Goal: Task Accomplishment & Management: Manage account settings

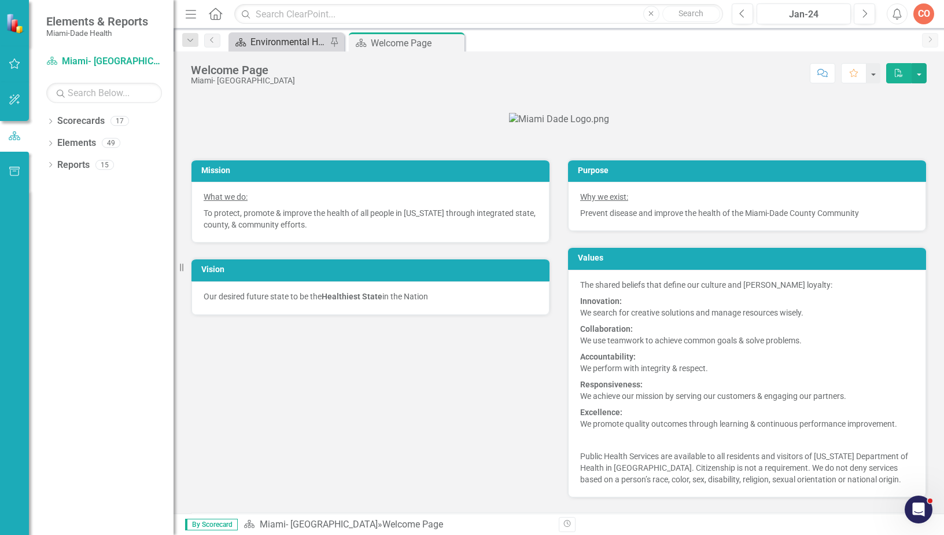
click at [300, 41] on div "Environmental Health Landing Page" at bounding box center [289, 42] width 76 height 14
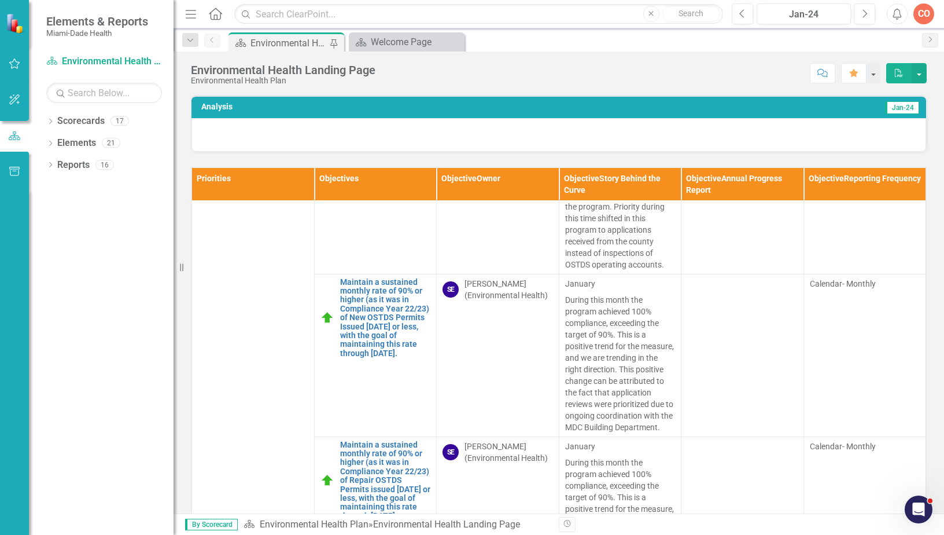
scroll to position [1938, 0]
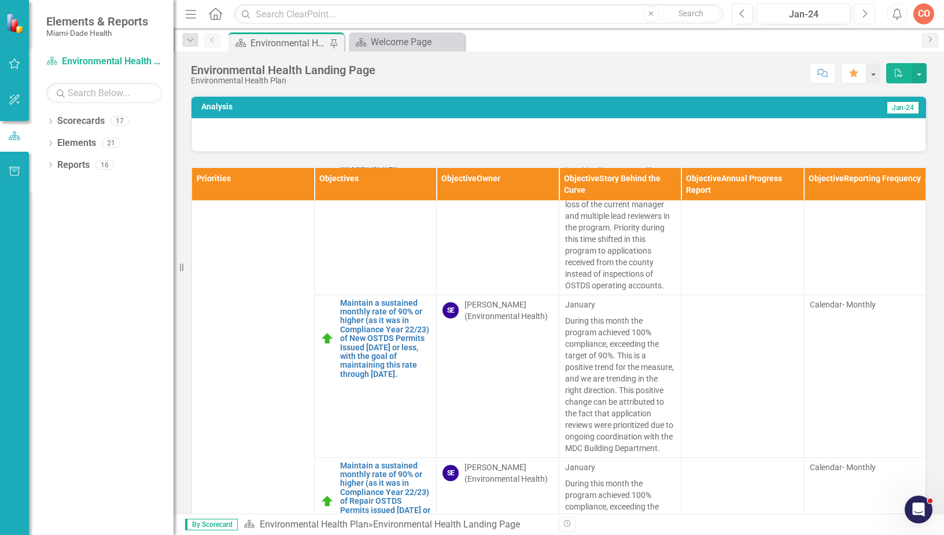
click at [860, 17] on button "Next" at bounding box center [864, 13] width 21 height 21
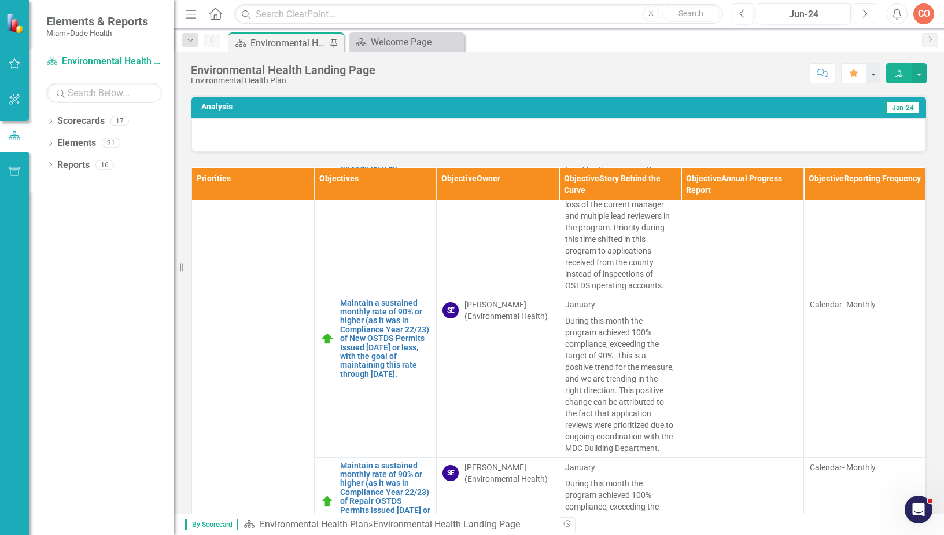
click at [860, 17] on button "Next" at bounding box center [864, 13] width 21 height 21
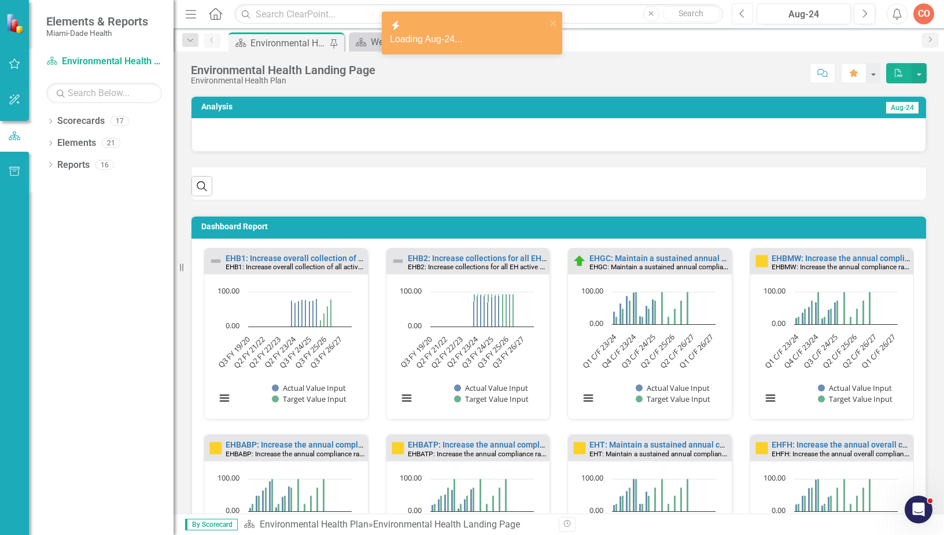
click at [741, 14] on icon "Previous" at bounding box center [743, 14] width 6 height 10
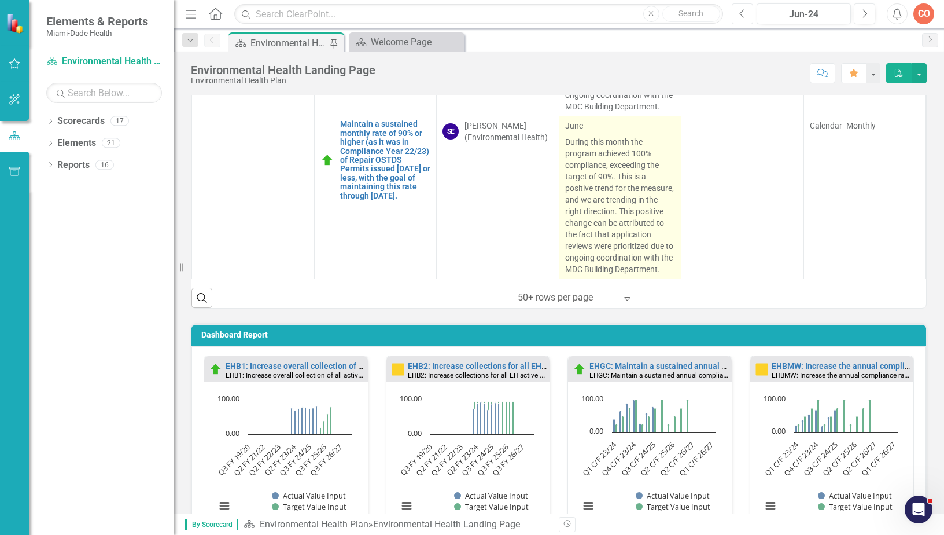
scroll to position [174, 0]
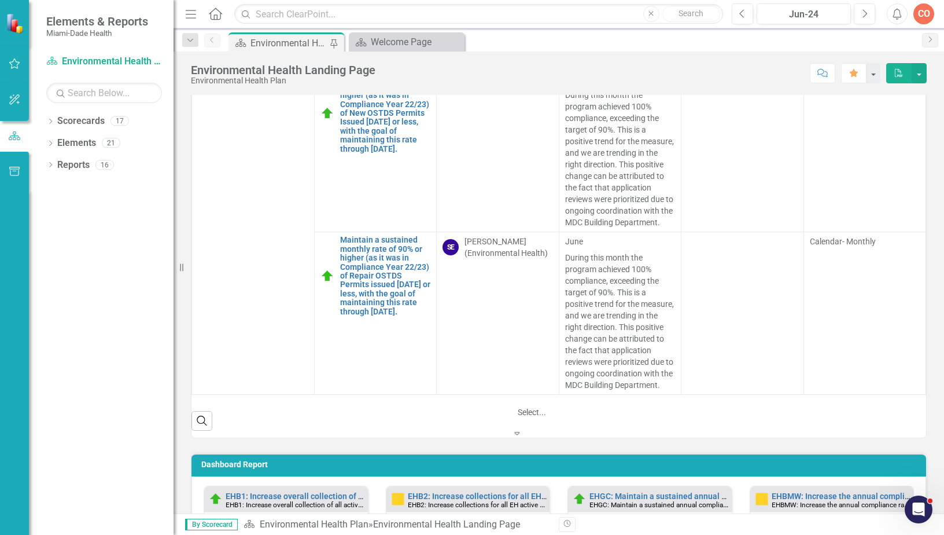
click at [584, 413] on div at bounding box center [576, 412] width 116 height 14
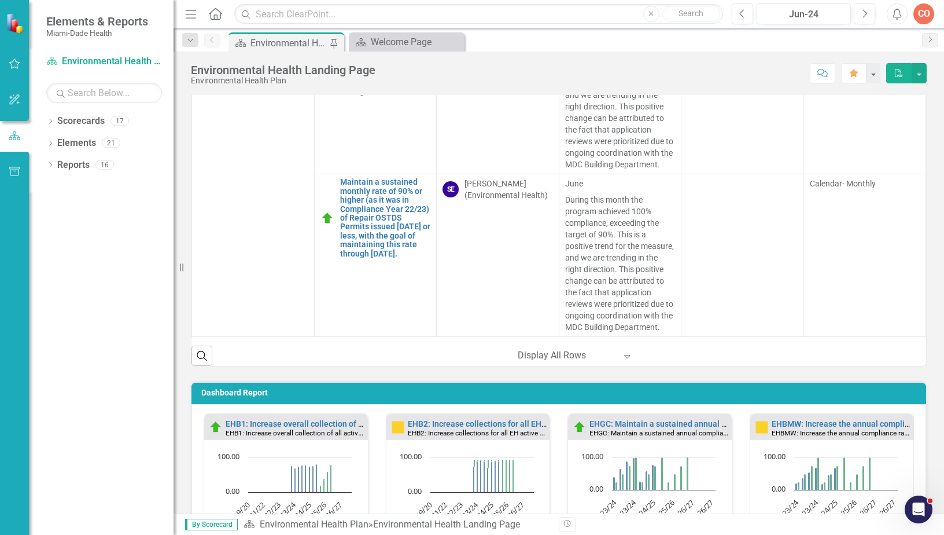
scroll to position [2707, 0]
click at [565, 357] on div at bounding box center [567, 356] width 98 height 16
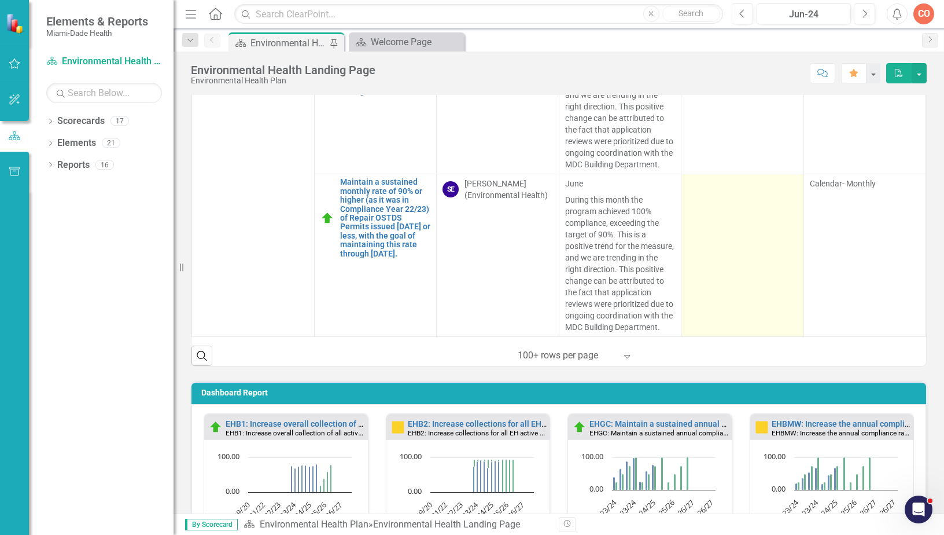
scroll to position [2418, 0]
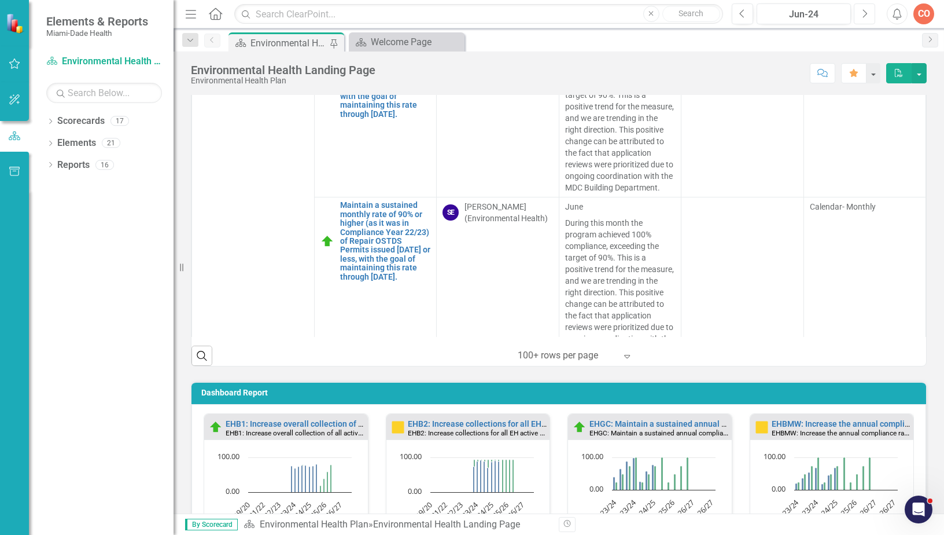
click at [859, 18] on button "Next" at bounding box center [864, 13] width 21 height 21
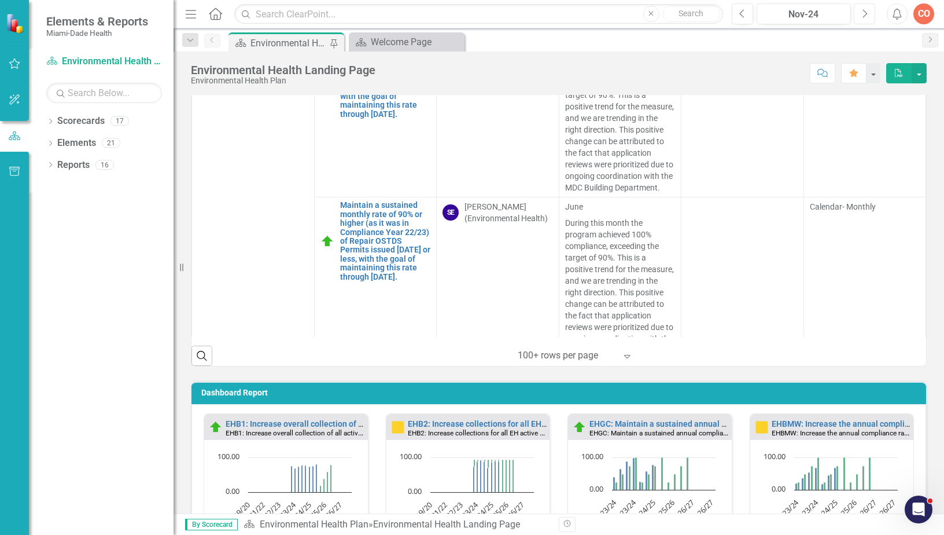
click at [859, 18] on button "Next" at bounding box center [864, 13] width 21 height 21
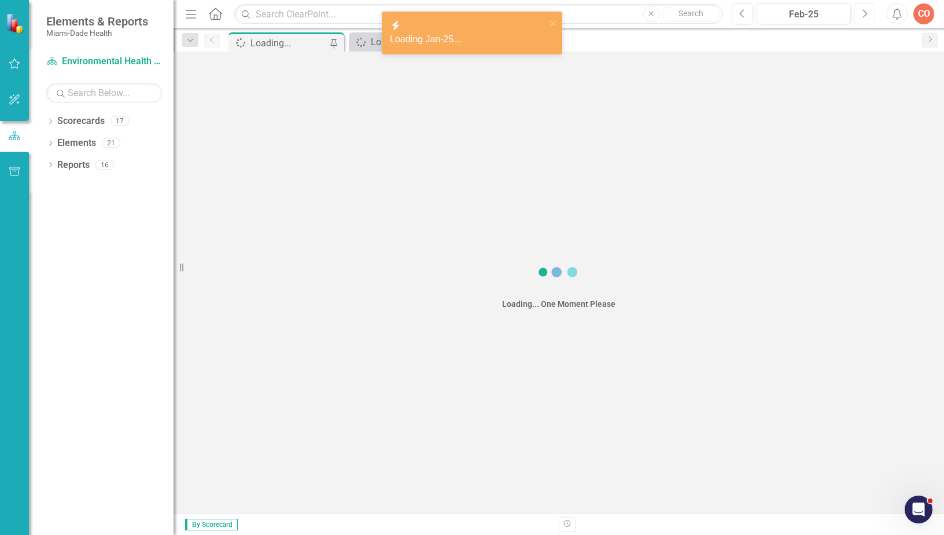
click at [859, 18] on button "Next" at bounding box center [864, 13] width 21 height 21
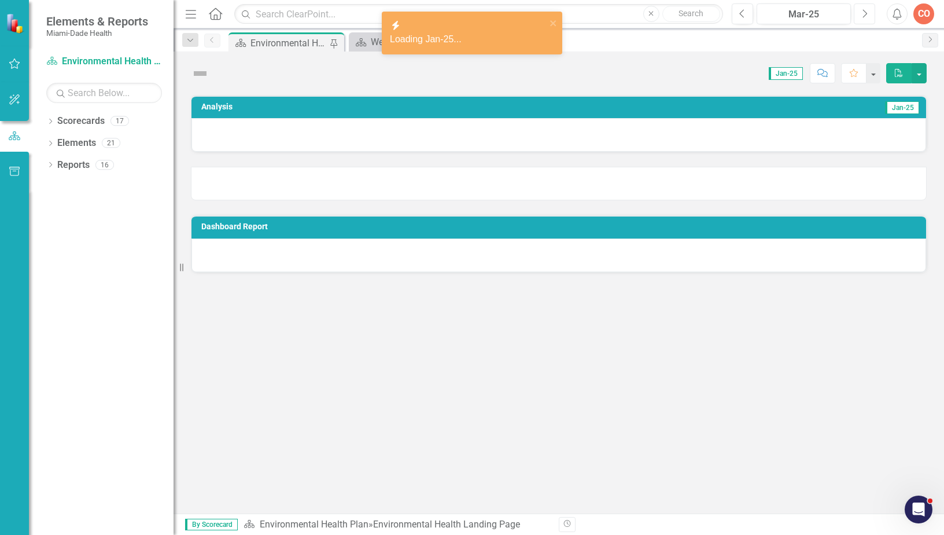
click at [859, 18] on button "Next" at bounding box center [864, 13] width 21 height 21
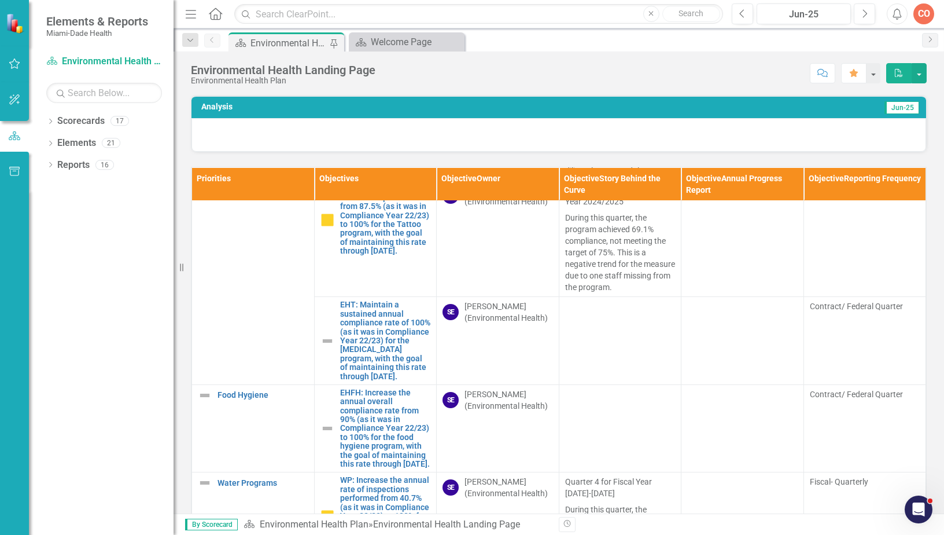
scroll to position [1042, 0]
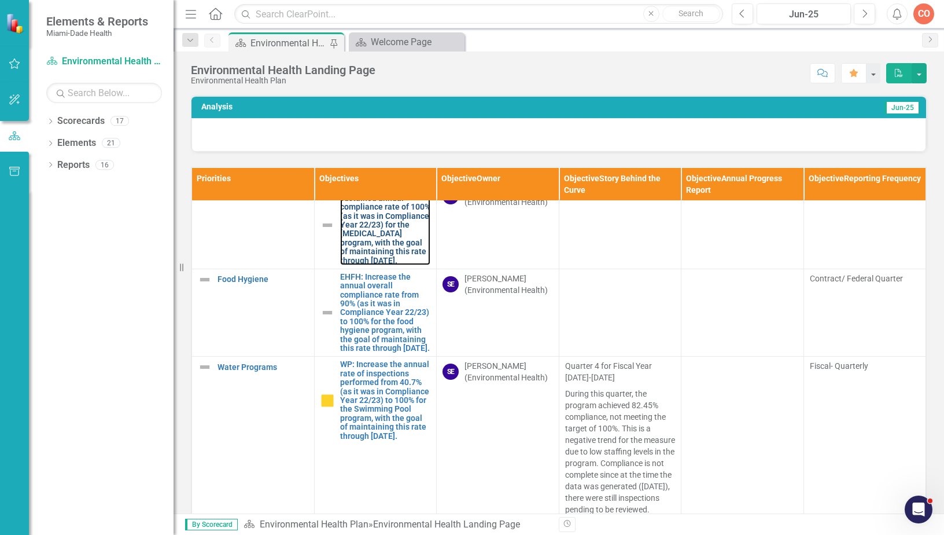
drag, startPoint x: 399, startPoint y: 329, endPoint x: 49, endPoint y: 355, distance: 351.0
click at [399, 265] on link "EHT: Maintain a sustained annual compliance rate of 100% (as it was in Complian…" at bounding box center [385, 225] width 91 height 80
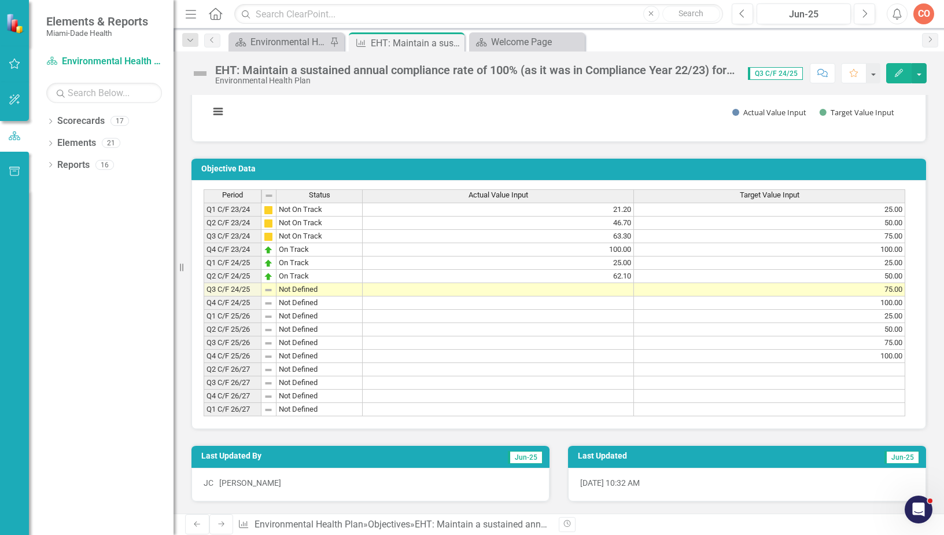
scroll to position [761, 0]
click at [894, 76] on icon "Edit" at bounding box center [899, 73] width 10 height 8
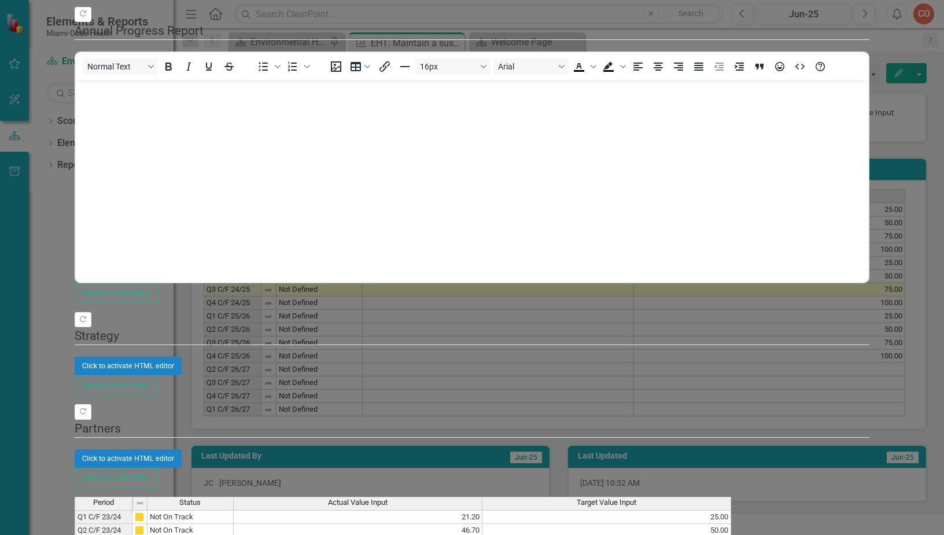
scroll to position [0, 0]
type textarea "86.2"
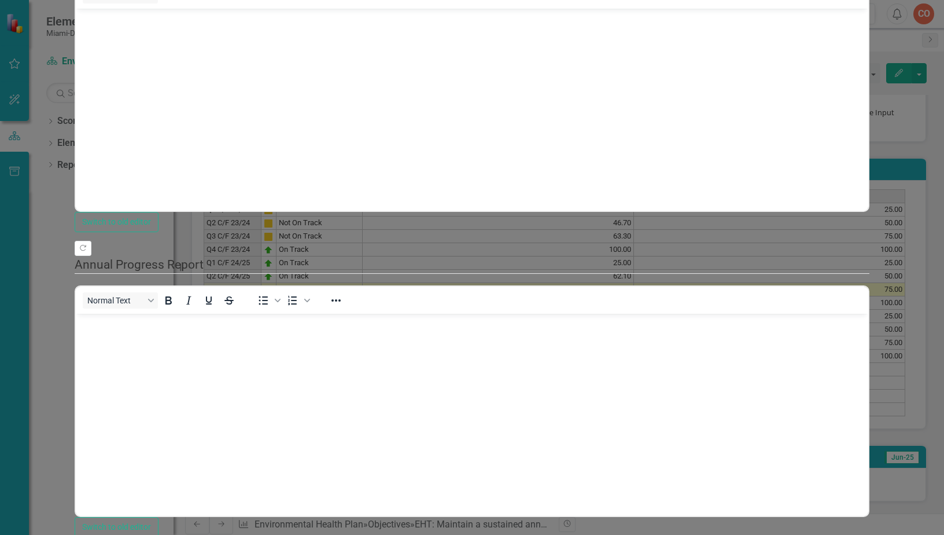
drag, startPoint x: 265, startPoint y: 81, endPoint x: 281, endPoint y: 212, distance: 131.7
click at [265, 81] on body "Rich Text Area. Press ALT-0 for help." at bounding box center [471, 96] width 793 height 174
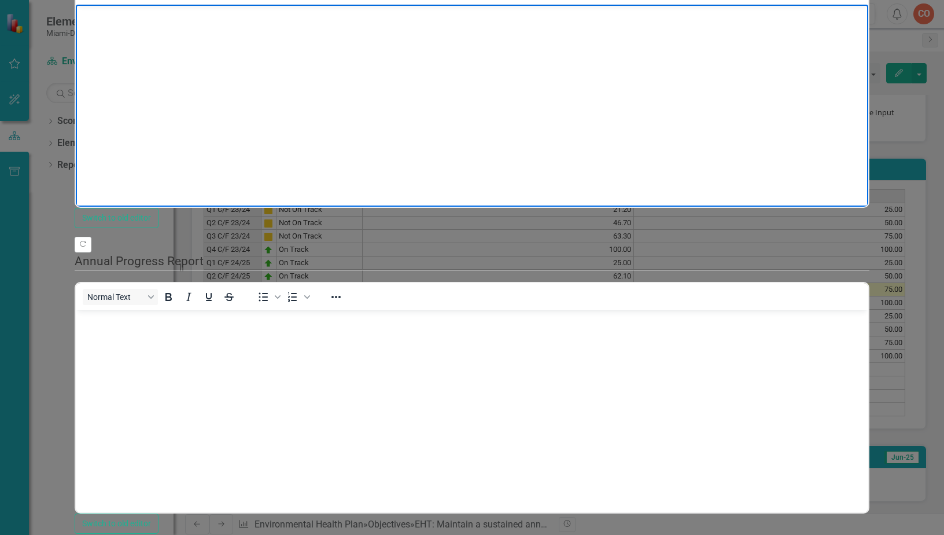
drag, startPoint x: 177, startPoint y: 57, endPoint x: 171, endPoint y: 58, distance: 6.6
click at [177, 57] on body "Rich Text Area. Press ALT-0 for help." at bounding box center [471, 92] width 793 height 174
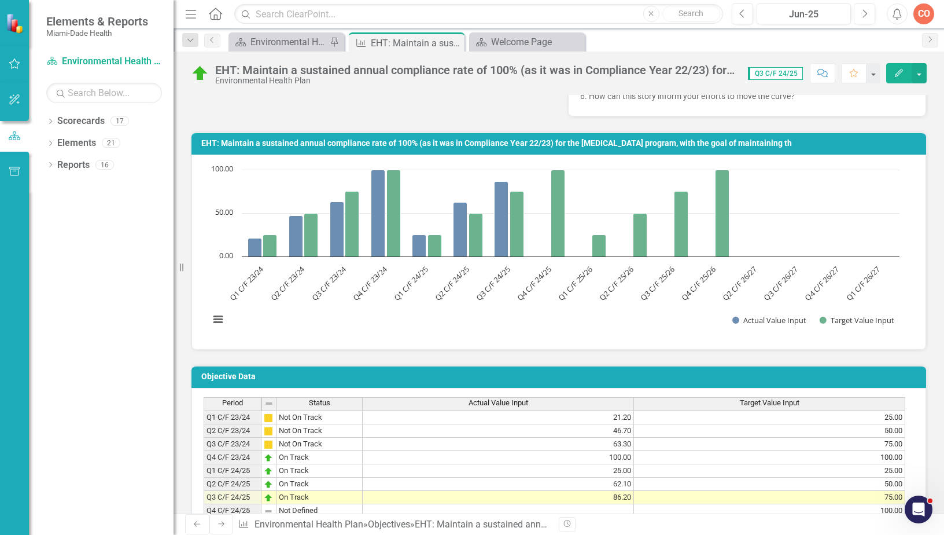
scroll to position [298, 0]
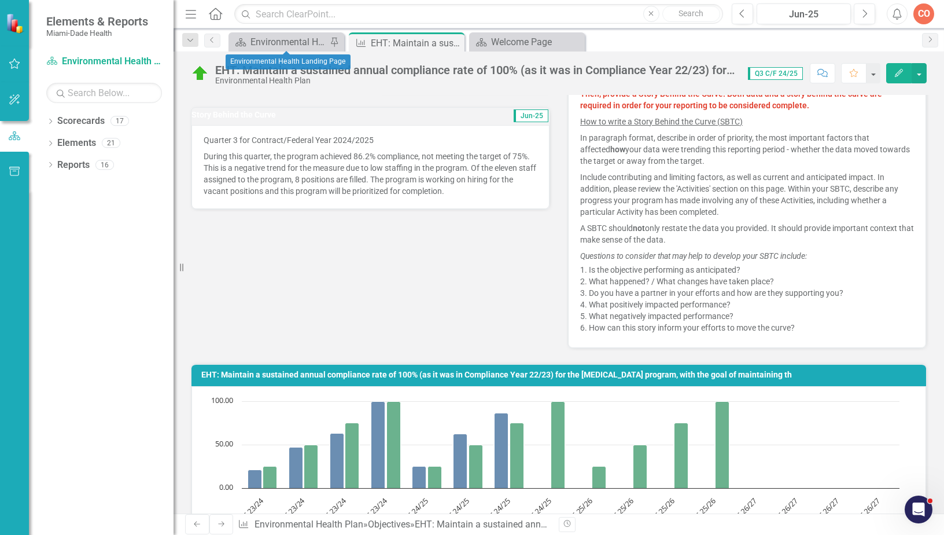
click at [257, 34] on div "Scorecard Environmental Health Landing Page Pin" at bounding box center [287, 41] width 116 height 19
click at [290, 43] on div "Environmental Health Landing Page" at bounding box center [289, 42] width 76 height 14
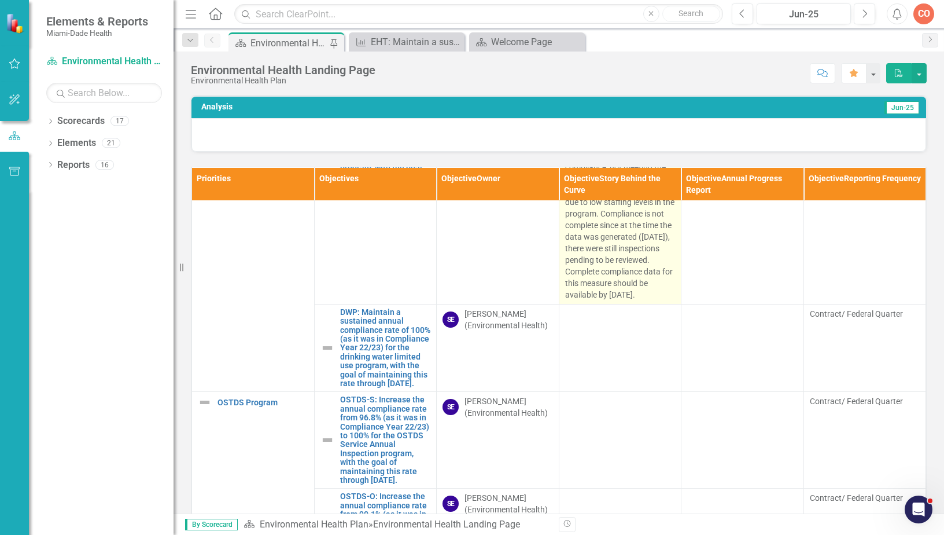
scroll to position [1389, 0]
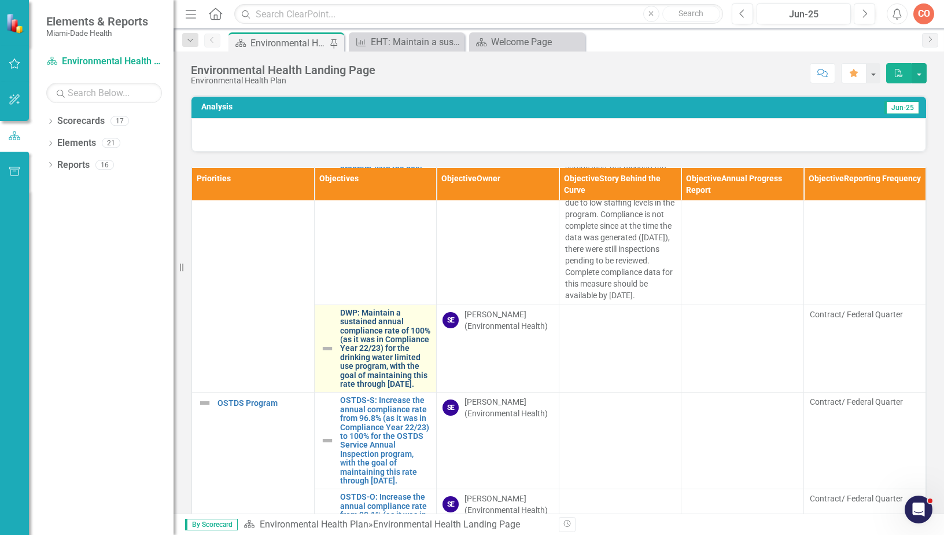
click at [367, 389] on link "DWP: Maintain a sustained annual compliance rate of 100% (as it was in Complian…" at bounding box center [385, 348] width 91 height 80
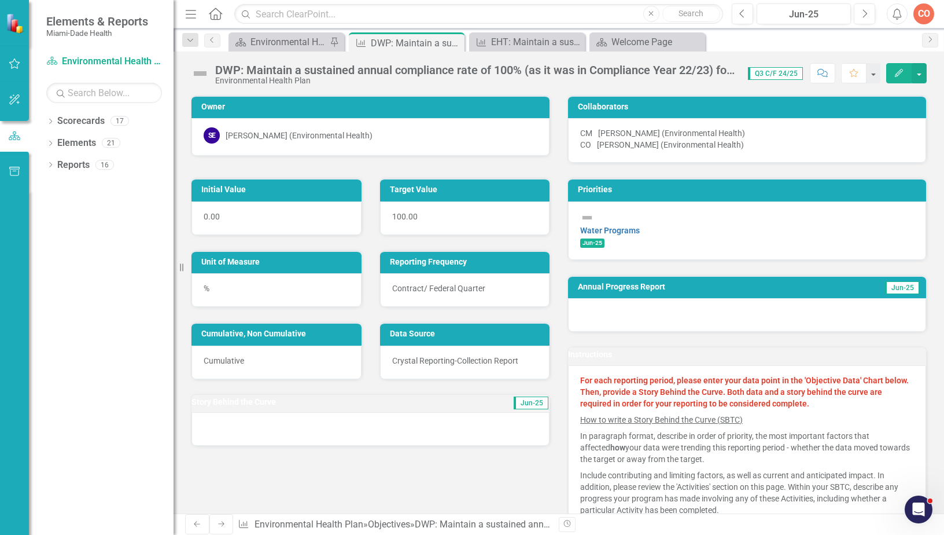
drag, startPoint x: 894, startPoint y: 71, endPoint x: 858, endPoint y: 127, distance: 66.9
click at [894, 71] on icon "Edit" at bounding box center [899, 73] width 10 height 8
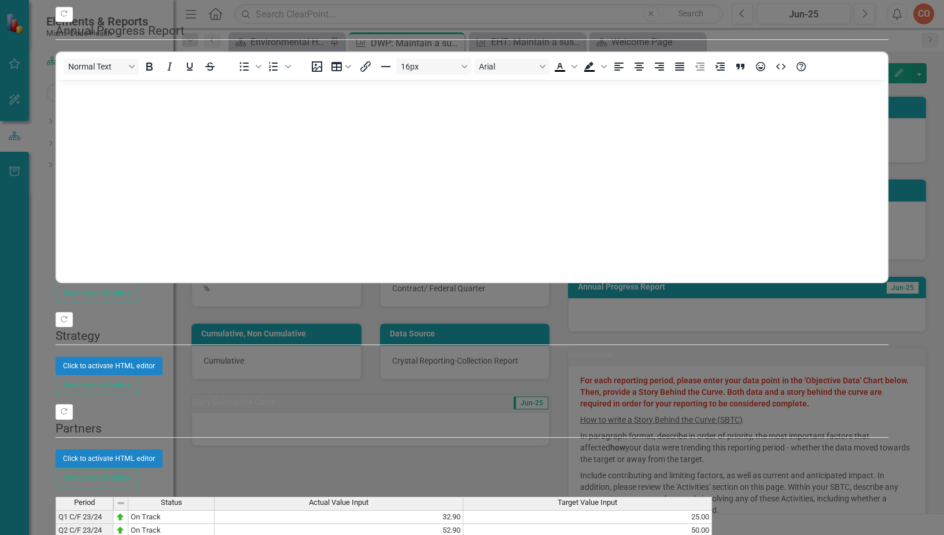
drag, startPoint x: 168, startPoint y: 46, endPoint x: 314, endPoint y: 9, distance: 149.7
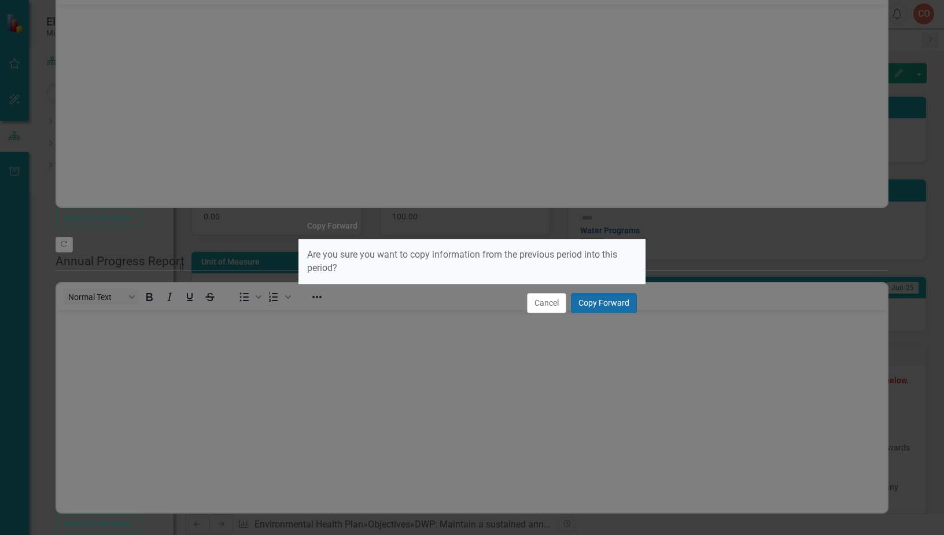
click at [591, 306] on button "Copy Forward" at bounding box center [604, 303] width 66 height 20
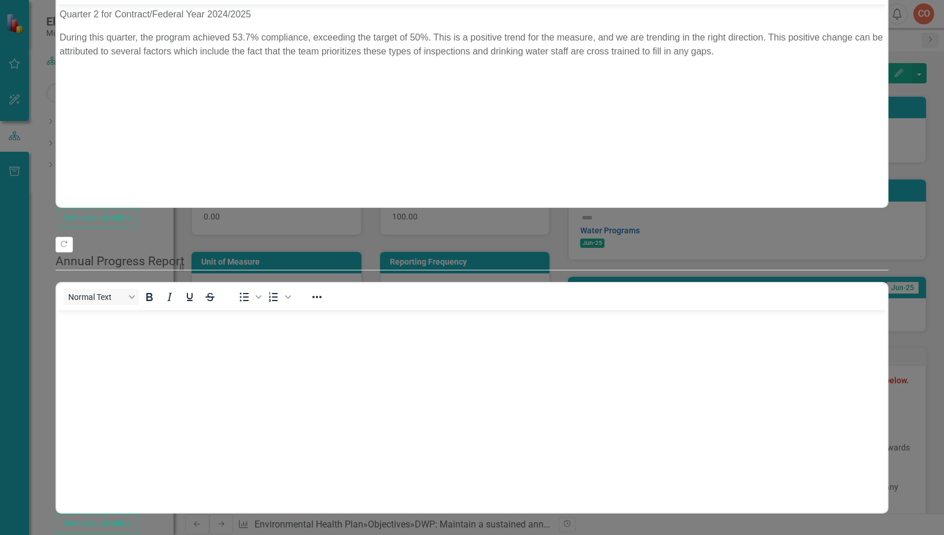
click at [98, 12] on p "Quarter 2 for Contract/Federal Year 2024/2025" at bounding box center [472, 15] width 825 height 14
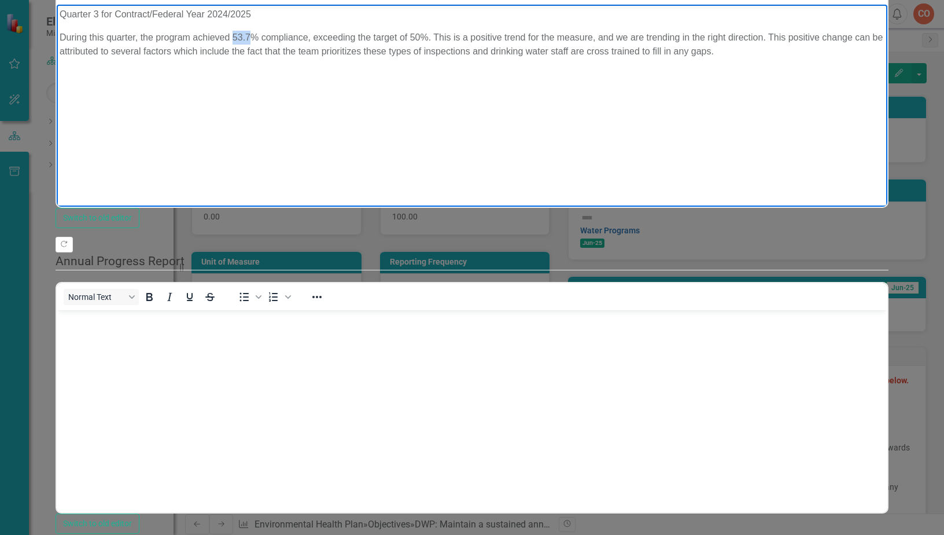
drag, startPoint x: 250, startPoint y: 34, endPoint x: 231, endPoint y: 37, distance: 18.7
click at [231, 37] on p "During this quarter, the program achieved 53.7% compliance, exceeding the targe…" at bounding box center [472, 45] width 825 height 28
drag, startPoint x: 420, startPoint y: 32, endPoint x: 411, endPoint y: 36, distance: 9.9
click at [411, 36] on p "During this quarter, the program achieved 81.8% compliance, exceeding the targe…" at bounding box center [472, 45] width 825 height 28
click at [407, 75] on body "Quarter 3 for Contract/Federal Year 2024/2025 During this quarter, the program …" at bounding box center [472, 92] width 831 height 174
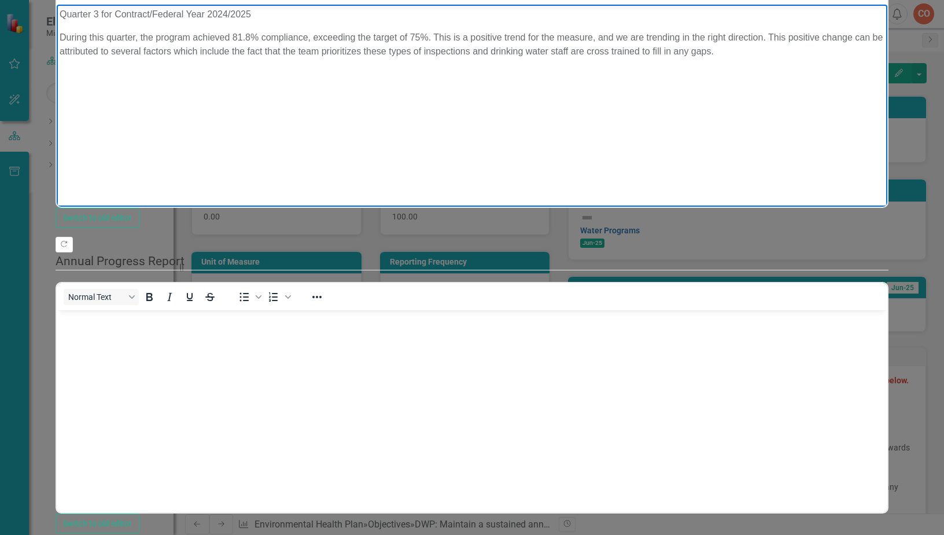
scroll to position [405, 0]
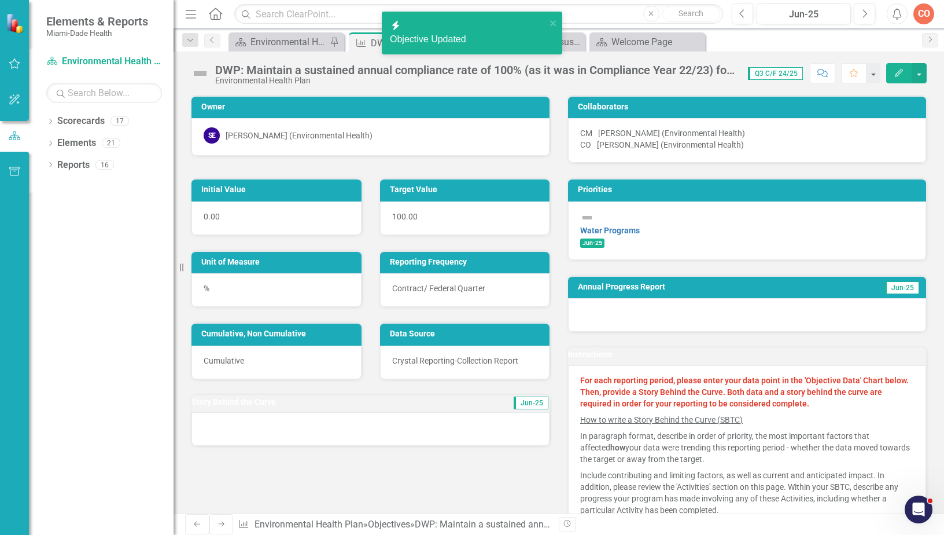
scroll to position [174, 0]
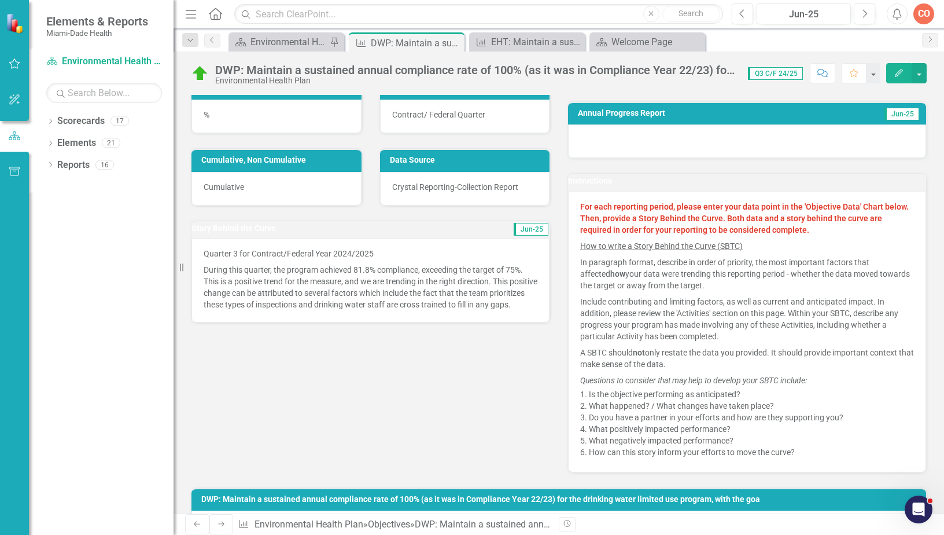
drag, startPoint x: 249, startPoint y: 337, endPoint x: 203, endPoint y: 309, distance: 54.0
click at [203, 310] on div "Quarter 3 for Contract/Federal Year 2024/2025 During this quarter, the program …" at bounding box center [371, 280] width 358 height 84
click at [902, 72] on icon "button" at bounding box center [899, 73] width 8 height 8
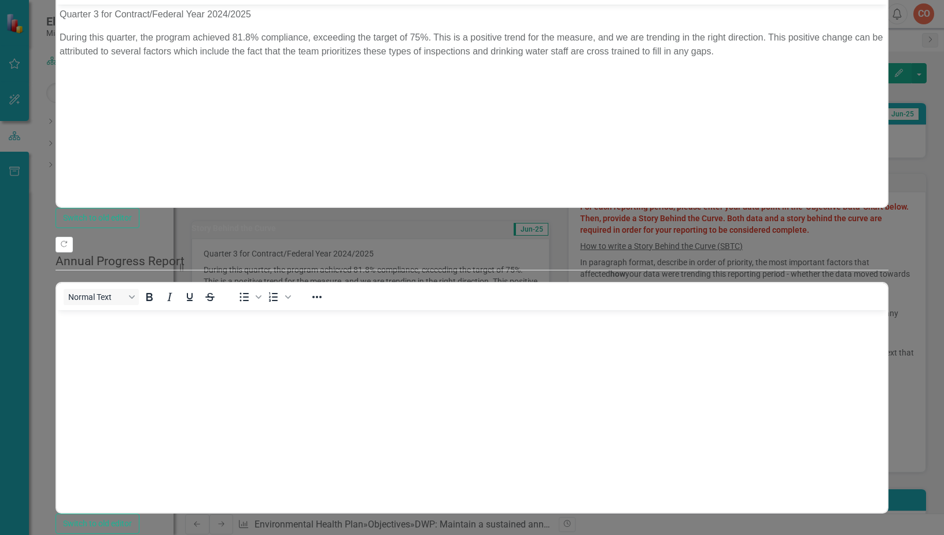
scroll to position [0, 0]
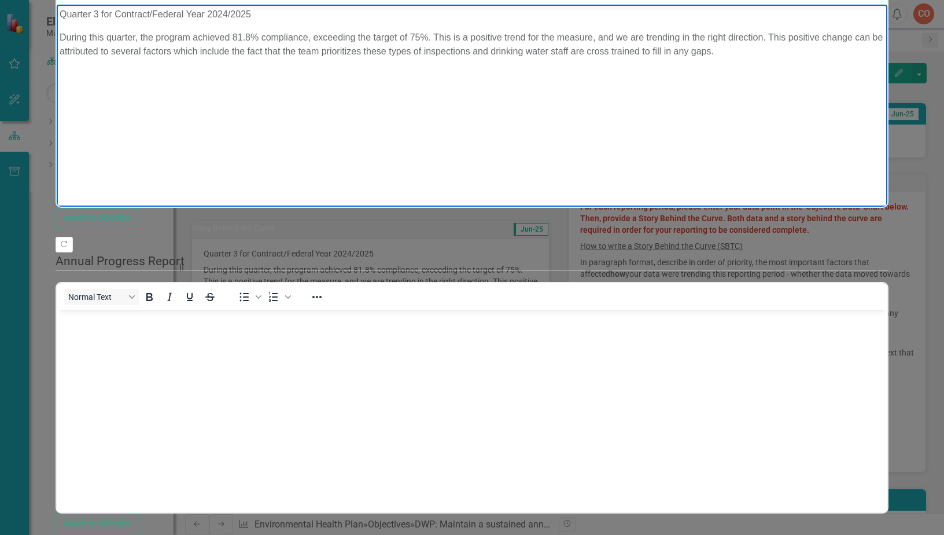
drag, startPoint x: 355, startPoint y: 76, endPoint x: 295, endPoint y: 154, distance: 98.2
click at [57, 7] on html "Quarter 3 for Contract/Federal Year 2024/2025 During this quarter, the program …" at bounding box center [472, 92] width 831 height 174
copy body "Quarter 3 for Contract/Federal Year 2024/2025 During this quarter, the program …"
drag, startPoint x: 923, startPoint y: 16, endPoint x: 803, endPoint y: 50, distance: 124.5
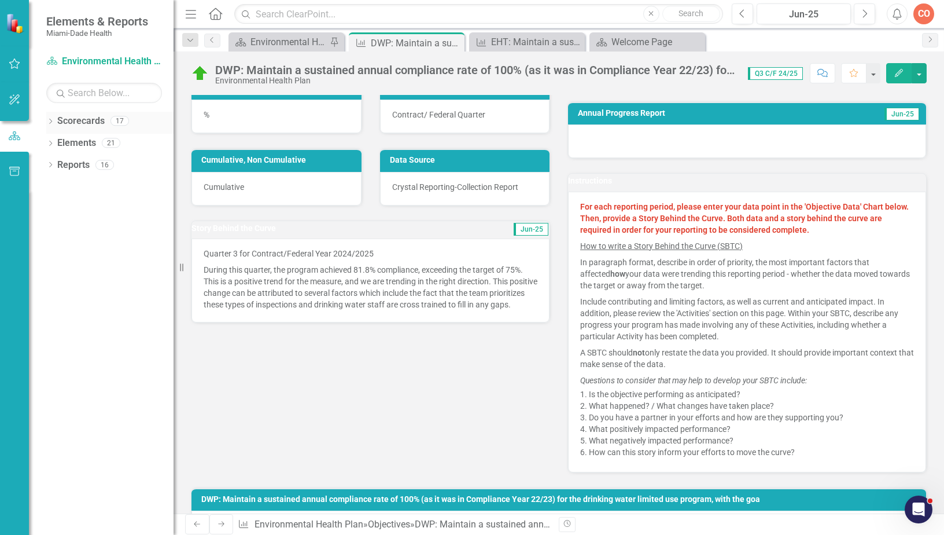
click at [50, 119] on icon "Dropdown" at bounding box center [50, 122] width 8 height 6
click at [57, 122] on div "Dropdown Scorecards 17" at bounding box center [101, 123] width 145 height 22
click at [454, 43] on icon at bounding box center [454, 43] width 6 height 6
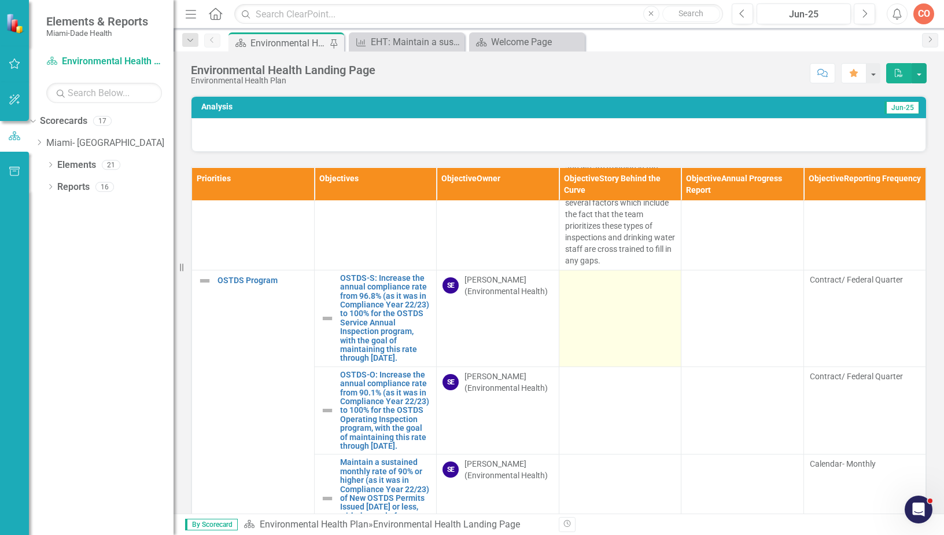
scroll to position [1599, 0]
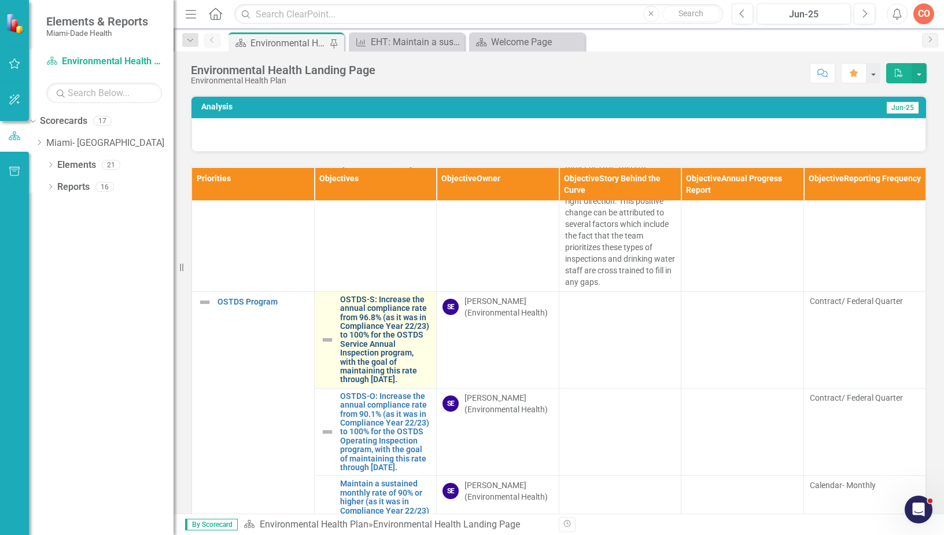
click at [391, 383] on link "OSTDS-S: Increase the annual compliance rate from 96.8% (as it was in Complianc…" at bounding box center [385, 339] width 91 height 89
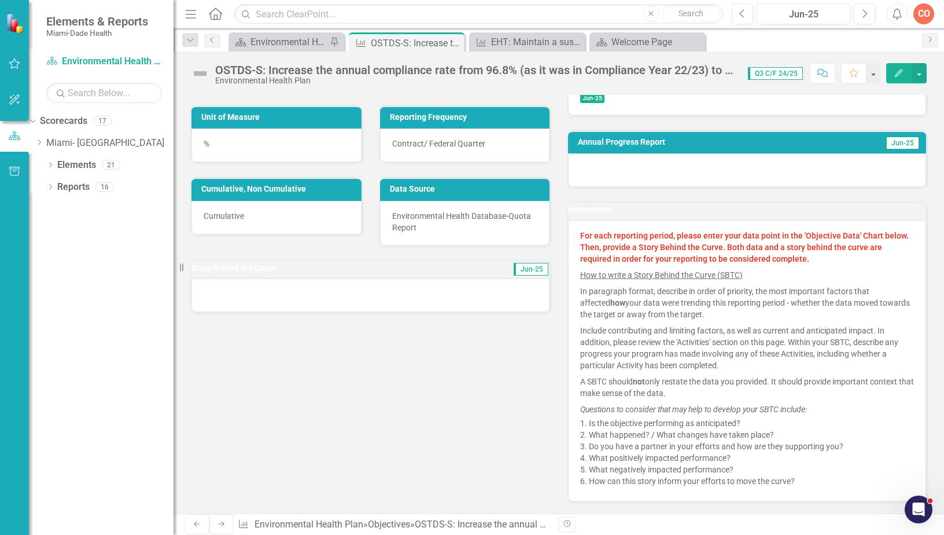
scroll to position [174, 0]
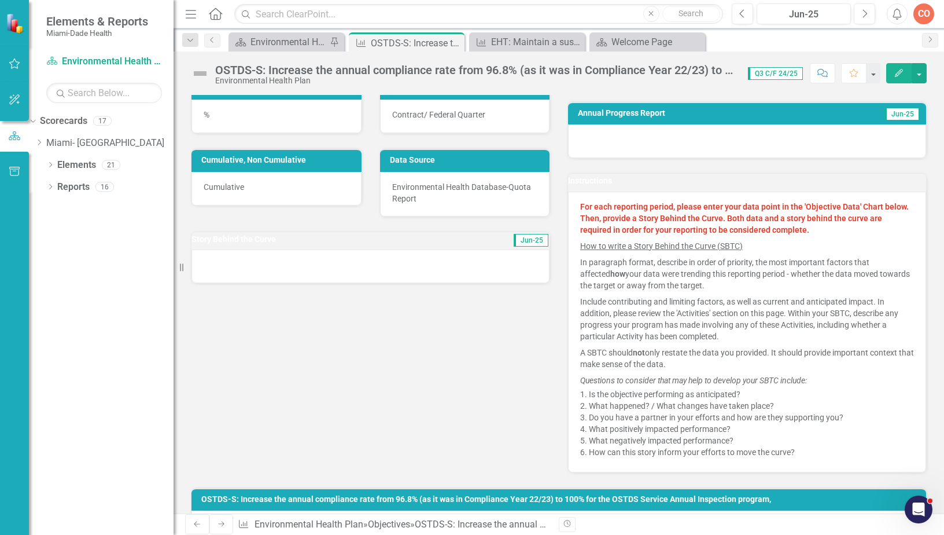
click at [891, 75] on button "Edit" at bounding box center [898, 73] width 25 height 20
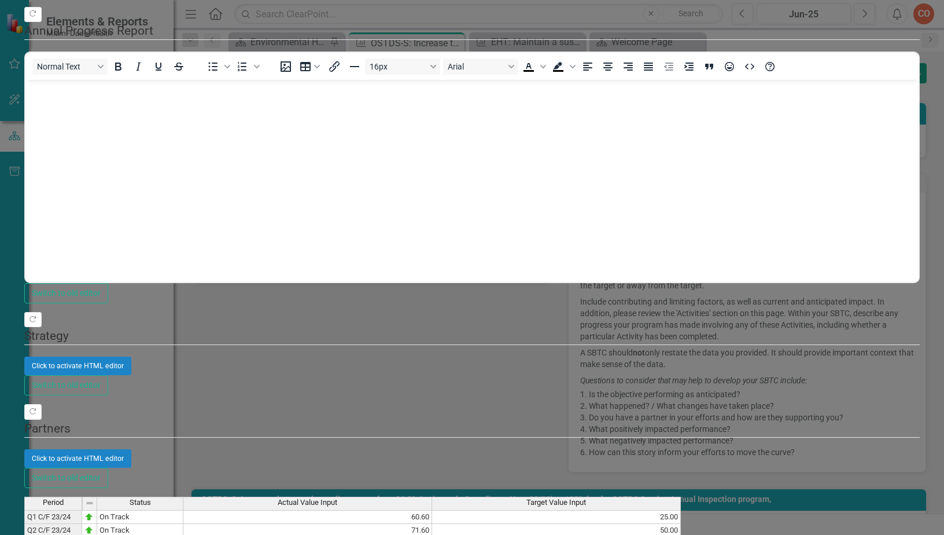
scroll to position [0, 0]
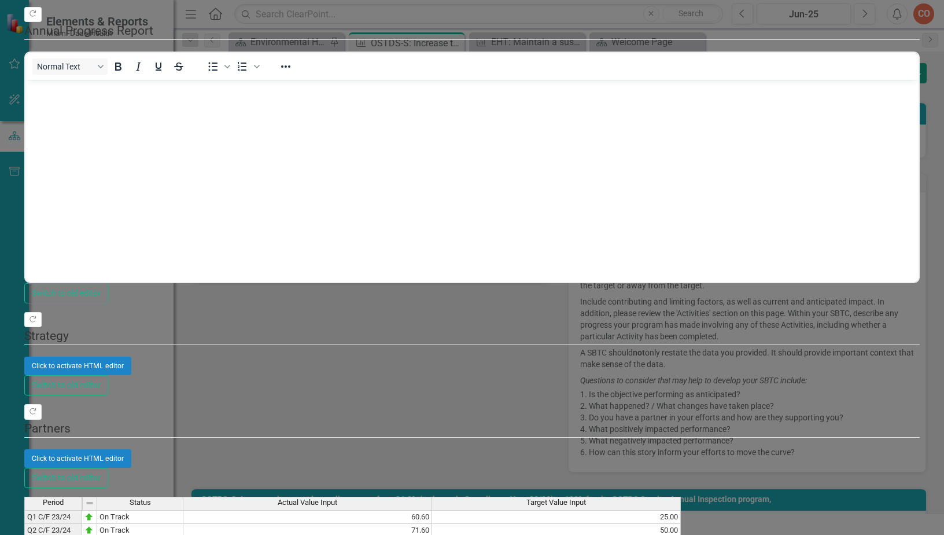
type textarea "67.1"
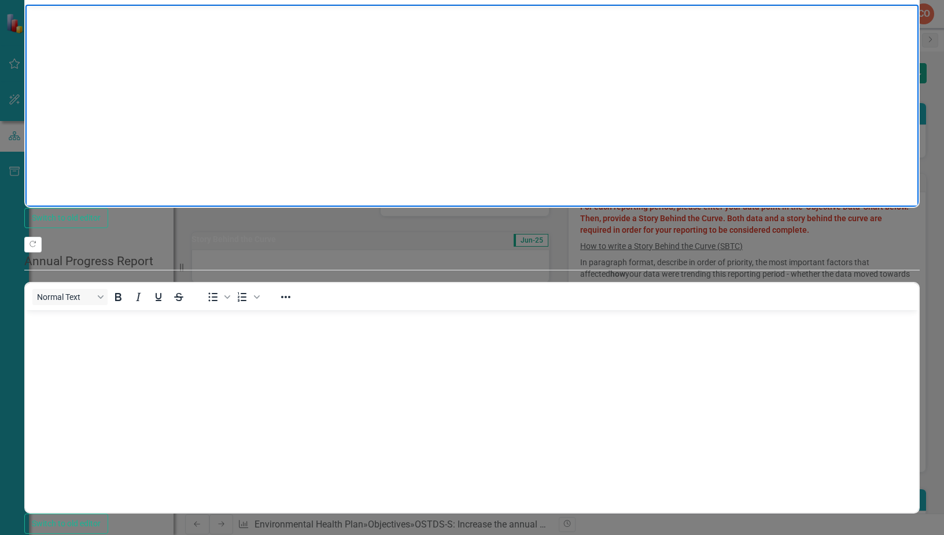
click at [135, 66] on body "Rich Text Area. Press ALT-0 for help." at bounding box center [471, 92] width 893 height 174
click at [102, 57] on body "Rich Text Area. Press ALT-0 for help." at bounding box center [471, 92] width 893 height 174
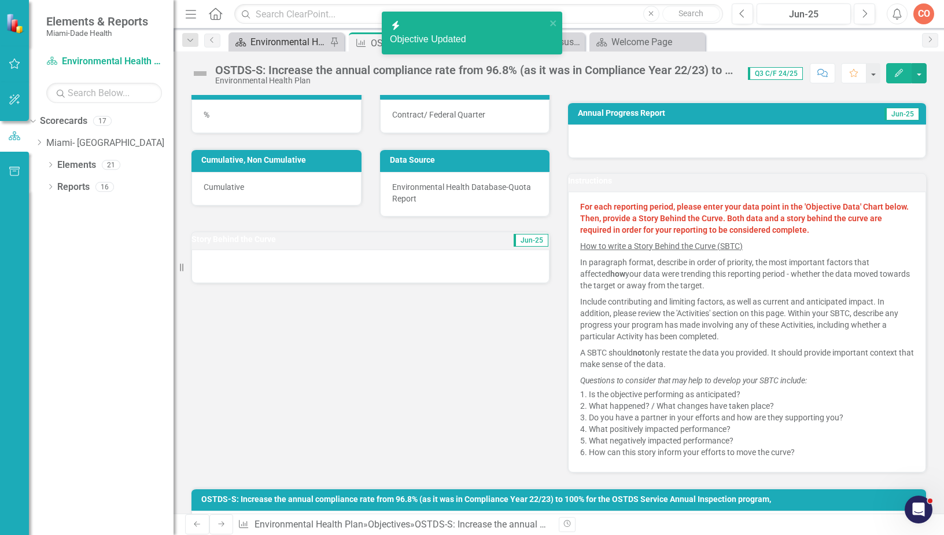
click at [292, 46] on div "Environmental Health Landing Page" at bounding box center [289, 42] width 76 height 14
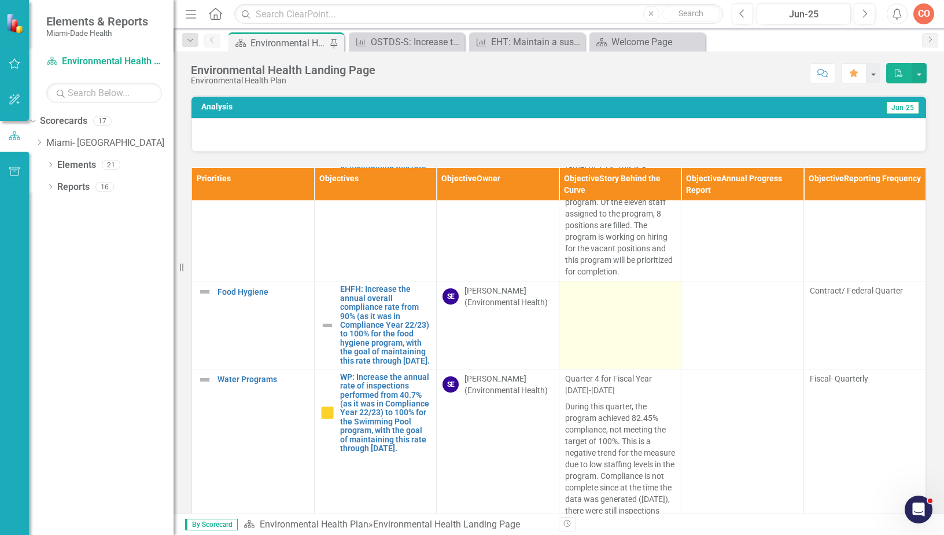
scroll to position [1157, 0]
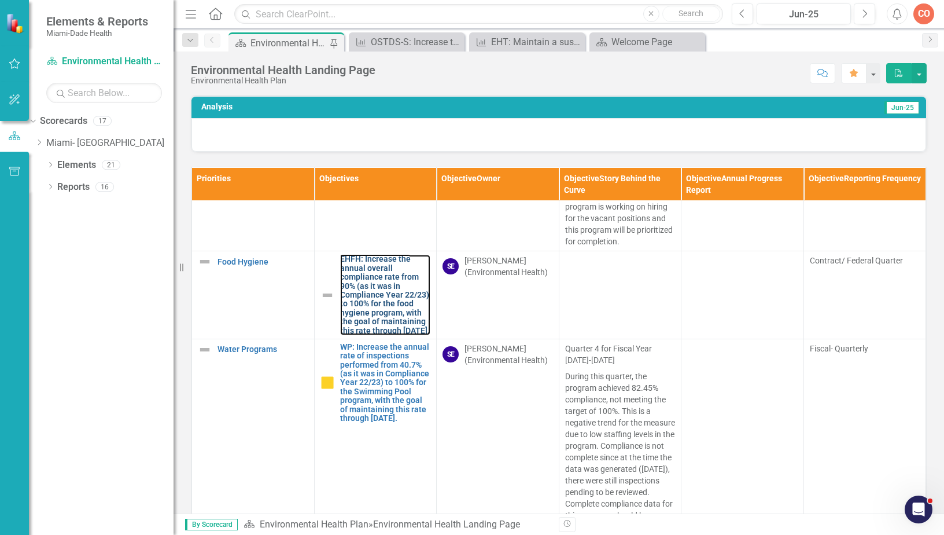
drag, startPoint x: 384, startPoint y: 318, endPoint x: 9, endPoint y: 322, distance: 375.0
click at [384, 318] on link "EHFH: Increase the annual overall compliance rate from 90% (as it was in Compli…" at bounding box center [385, 295] width 91 height 80
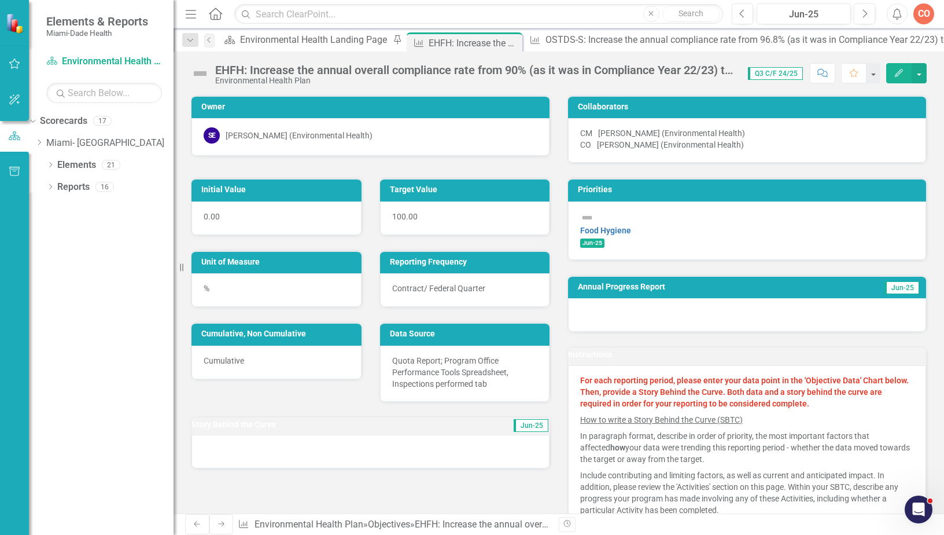
click at [893, 71] on button "Edit" at bounding box center [898, 73] width 25 height 20
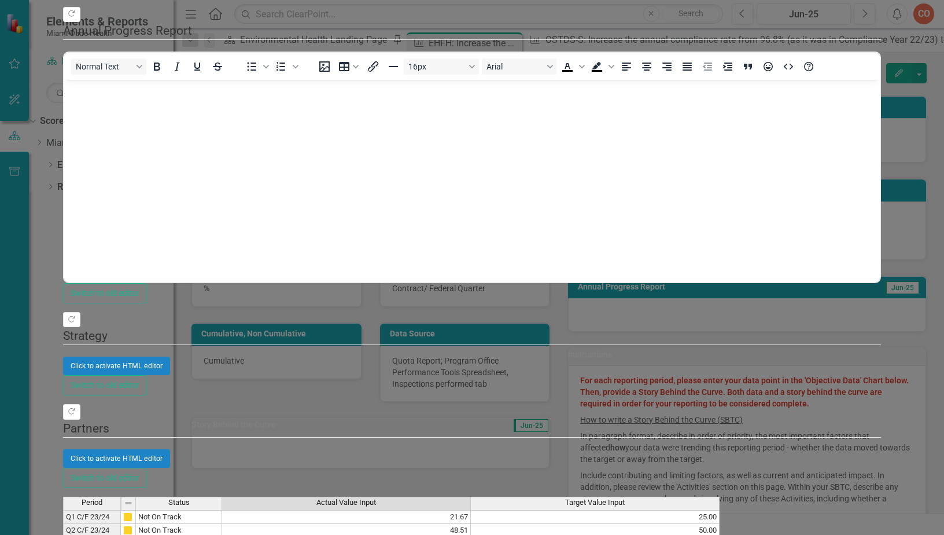
type textarea "76.38"
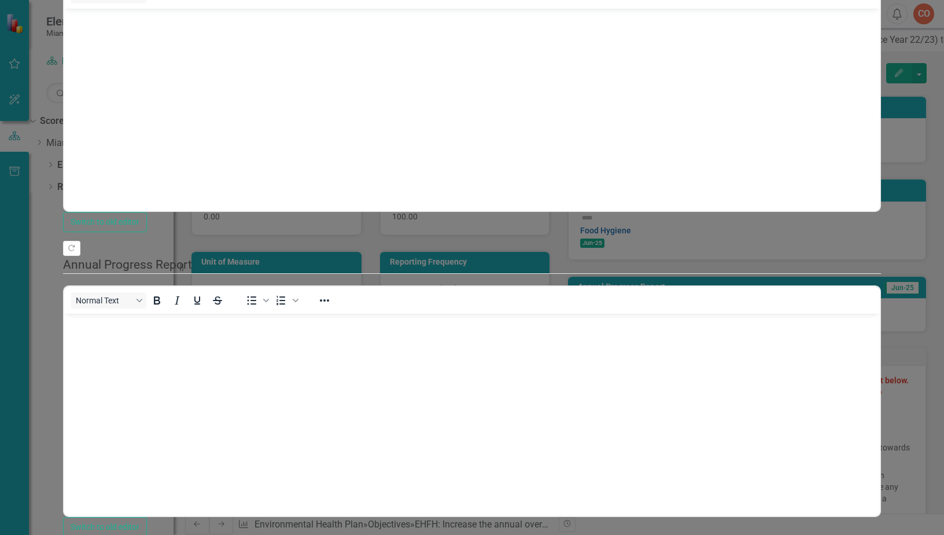
click at [146, 101] on body "Rich Text Area. Press ALT-0 for help." at bounding box center [472, 96] width 816 height 174
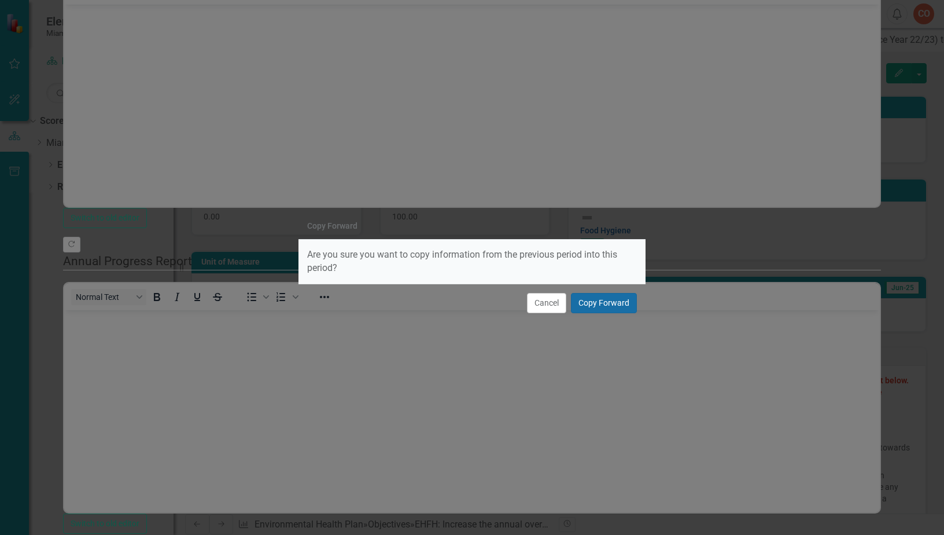
click at [590, 300] on button "Copy Forward" at bounding box center [604, 303] width 66 height 20
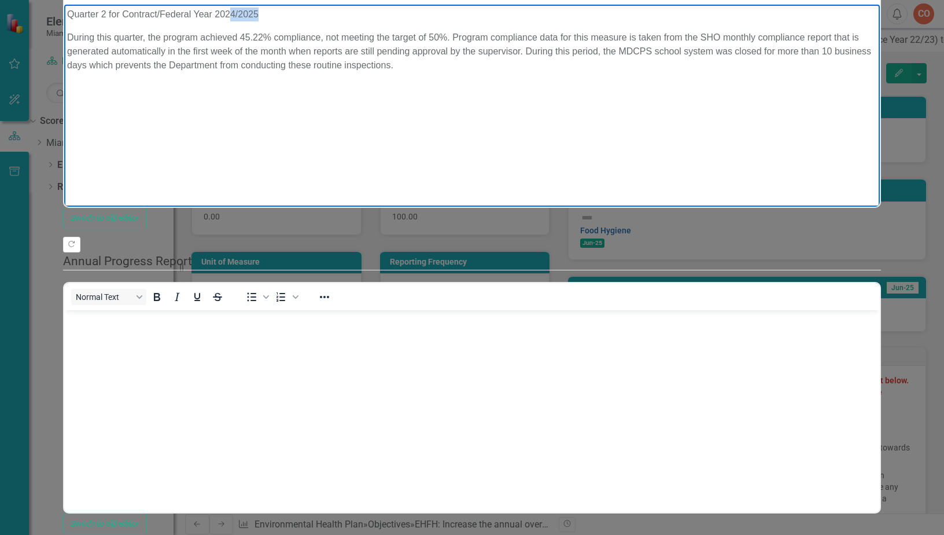
drag, startPoint x: 259, startPoint y: 12, endPoint x: 230, endPoint y: 12, distance: 28.9
click at [230, 12] on p "Quarter 2 for Contract/Federal Year 2024/2025" at bounding box center [472, 15] width 810 height 14
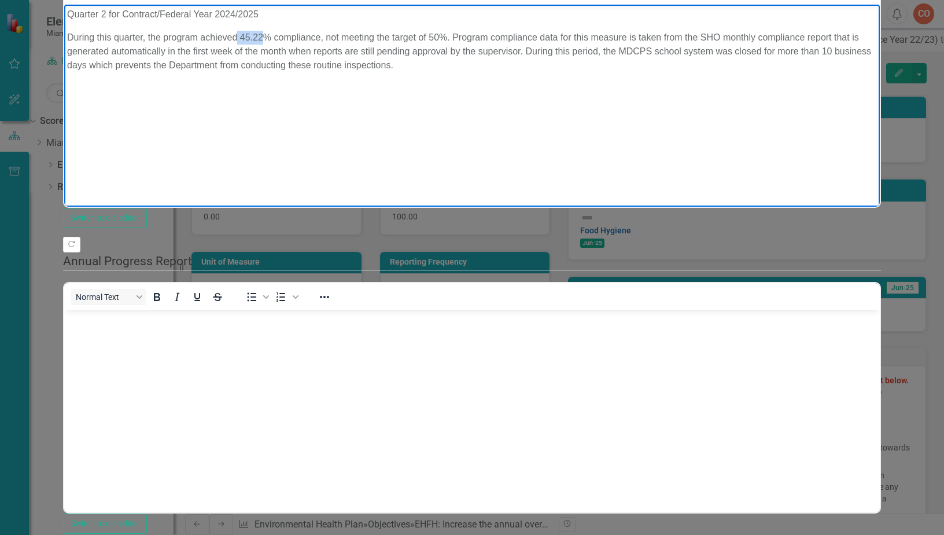
drag, startPoint x: 261, startPoint y: 36, endPoint x: 238, endPoint y: 34, distance: 22.7
click at [238, 34] on p "During this quarter, the program achieved 45.22% compliance, not meeting the ta…" at bounding box center [472, 52] width 810 height 42
click at [238, 34] on p "During this quarter, the program achieved765.38% compliance, not meeting the ta…" at bounding box center [472, 52] width 810 height 42
click at [252, 38] on p "During this quarter, the program achieved 765.38% compliance, not meeting the t…" at bounding box center [472, 52] width 810 height 42
drag, startPoint x: 437, startPoint y: 42, endPoint x: 429, endPoint y: 36, distance: 10.3
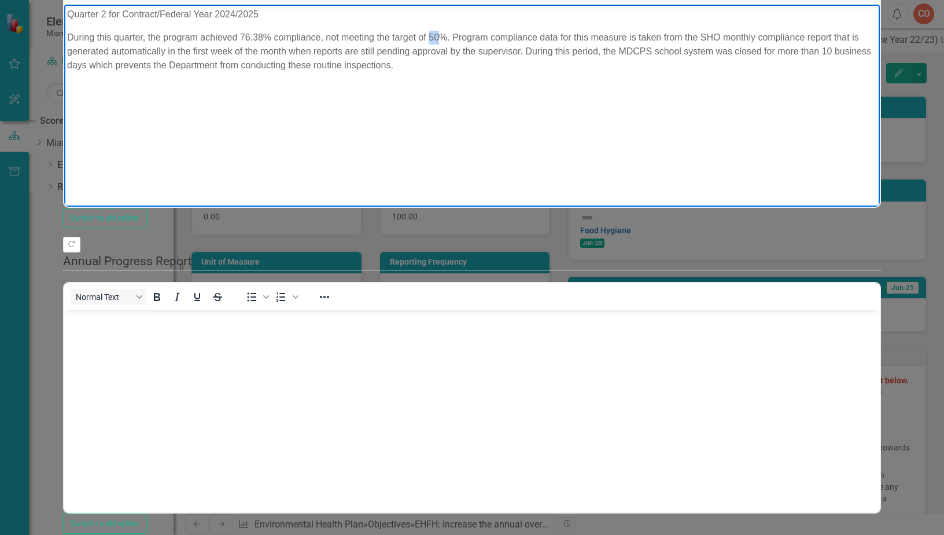
click at [429, 36] on p "During this quarter, the program achieved 76.38% compliance, not meeting the ta…" at bounding box center [472, 52] width 810 height 42
click at [440, 96] on body "Quarter 2 for Contract/Federal Year 2024/2025 During this quarter, the program …" at bounding box center [472, 92] width 816 height 174
drag, startPoint x: 438, startPoint y: 35, endPoint x: 428, endPoint y: 33, distance: 10.0
click at [428, 33] on p "During this quarter, the program achieved 76.38% compliance, not meeting the ta…" at bounding box center [472, 52] width 810 height 42
click at [443, 72] on p "During this quarter, the program achieved 76.38% compliance, not meeting the ta…" at bounding box center [472, 52] width 810 height 42
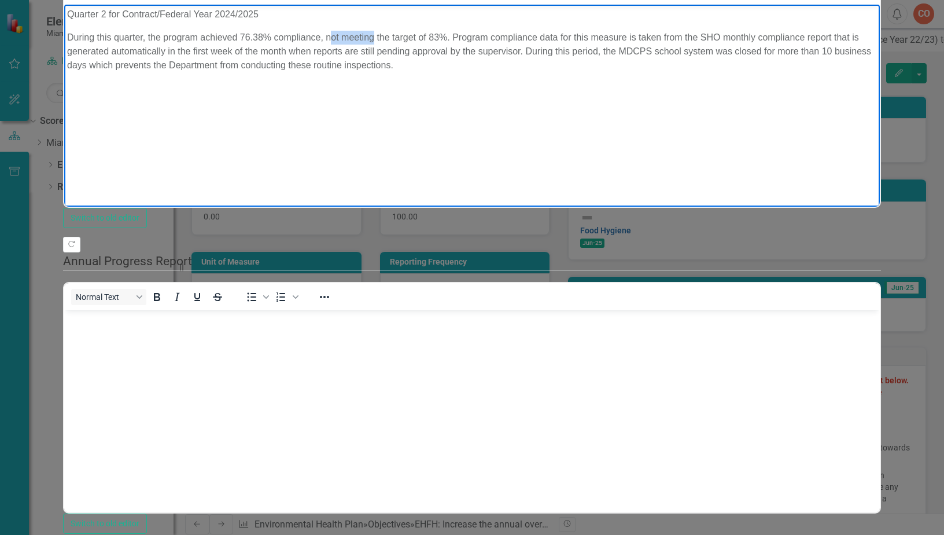
drag, startPoint x: 329, startPoint y: 35, endPoint x: 376, endPoint y: 38, distance: 46.4
click at [376, 38] on p "During this quarter, the program achieved 76.38% compliance, not meeting the ta…" at bounding box center [472, 52] width 810 height 42
drag, startPoint x: 421, startPoint y: 35, endPoint x: 440, endPoint y: 38, distance: 19.4
click at [440, 38] on p "During this quarter, the program achieved 76.38% compliance, exceeding the targ…" at bounding box center [472, 52] width 810 height 42
click at [372, 72] on p "During this quarter, the program achieved 76.38% compliance, exceeding the targ…" at bounding box center [472, 52] width 810 height 42
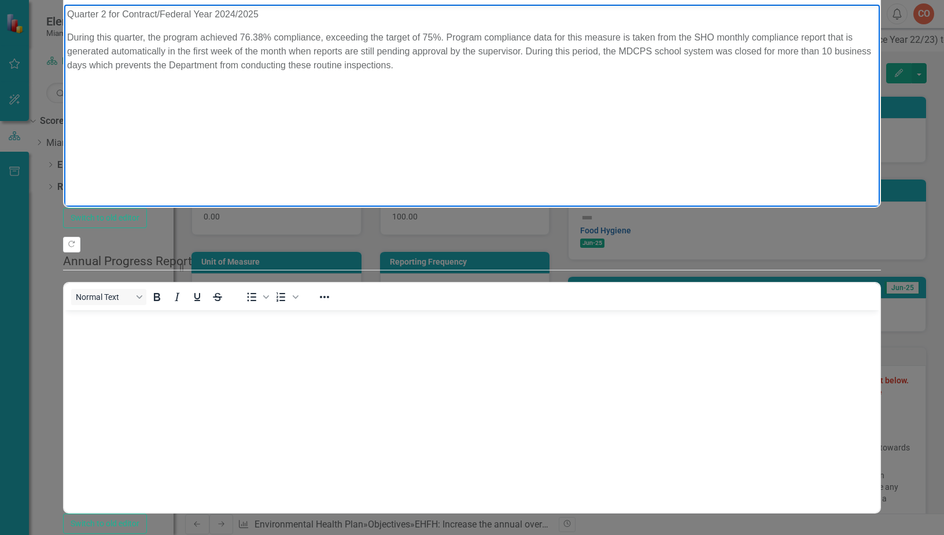
click at [604, 130] on body "Quarter 2 for Contract/Federal Year 2024/2025 During this quarter, the program …" at bounding box center [472, 92] width 816 height 174
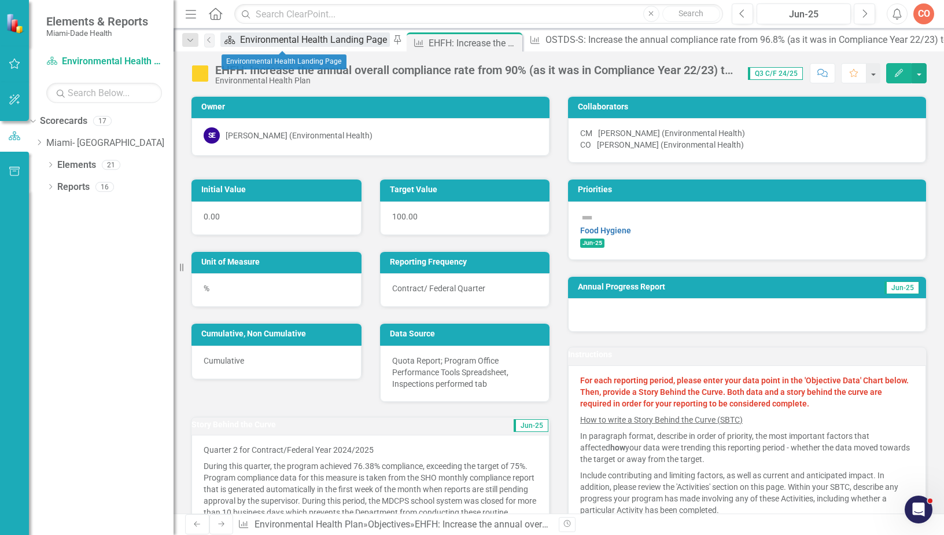
click at [259, 41] on div "Environmental Health Landing Page" at bounding box center [315, 39] width 150 height 14
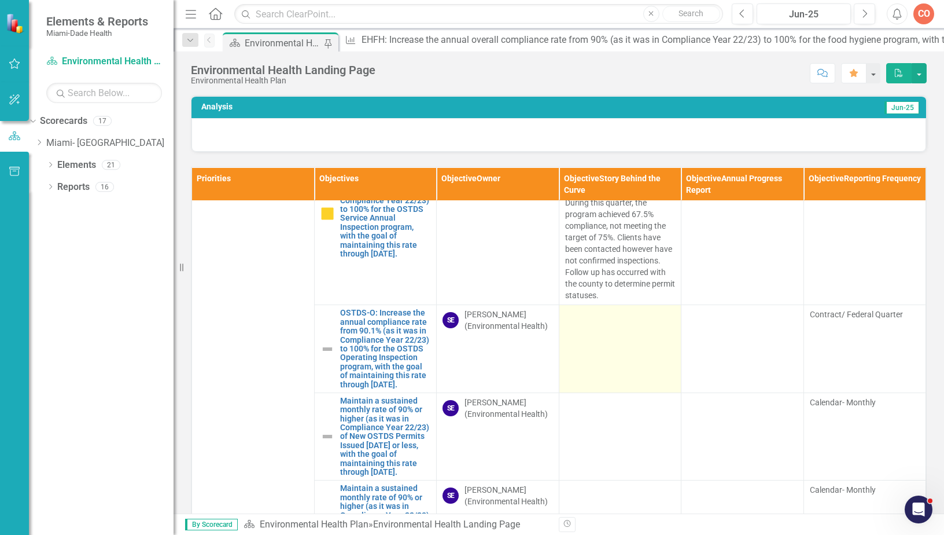
scroll to position [1954, 0]
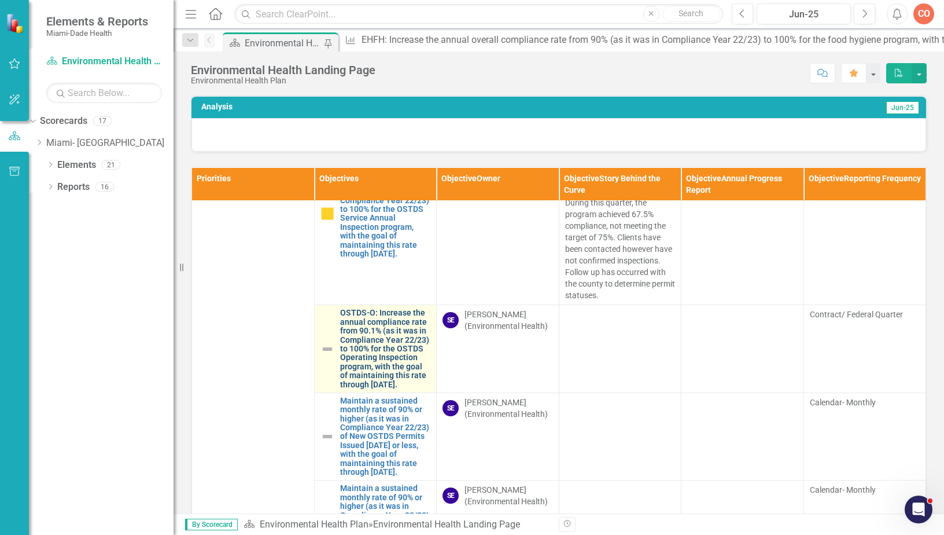
click at [366, 325] on link "OSTDS-O: Increase the annual compliance rate from 90.1% (as it was in Complianc…" at bounding box center [385, 348] width 91 height 80
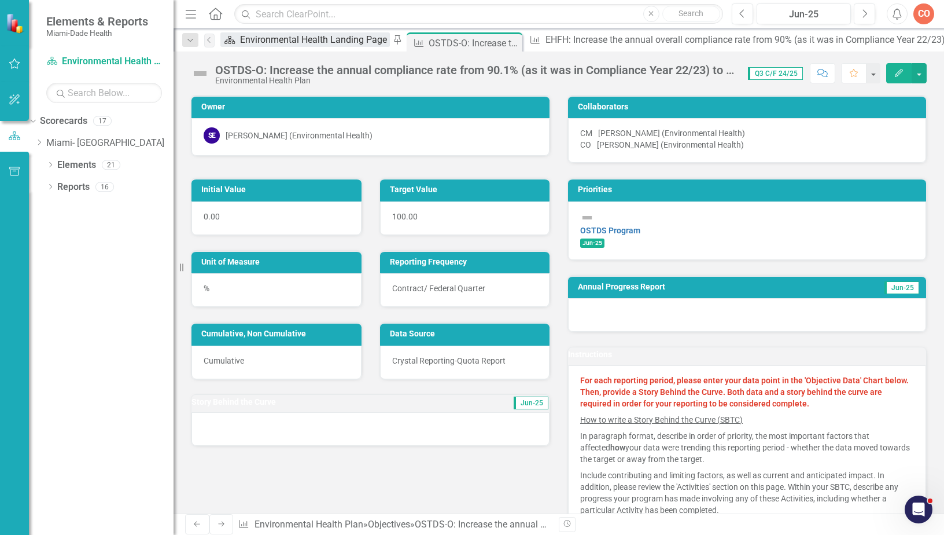
click at [247, 42] on link "Scorecard Environmental Health Landing Page" at bounding box center [305, 39] width 170 height 14
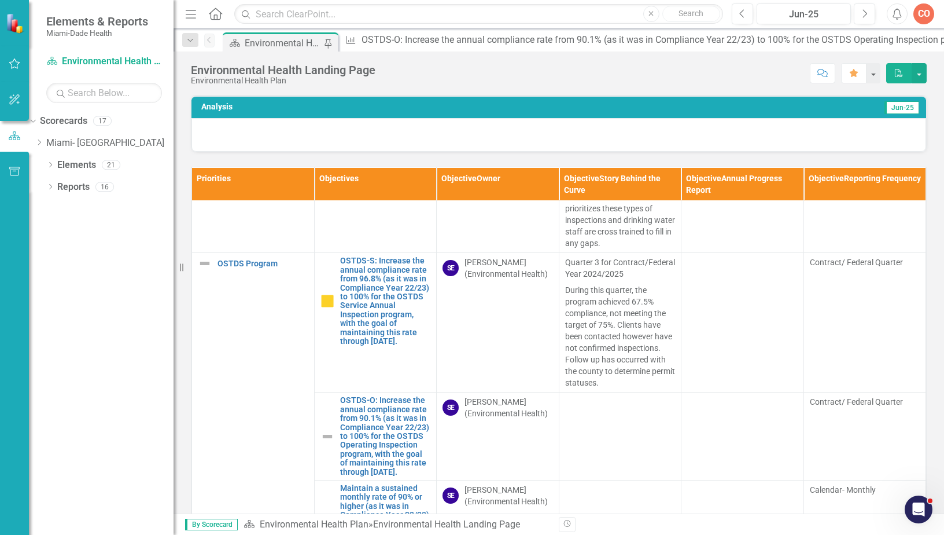
scroll to position [1954, 0]
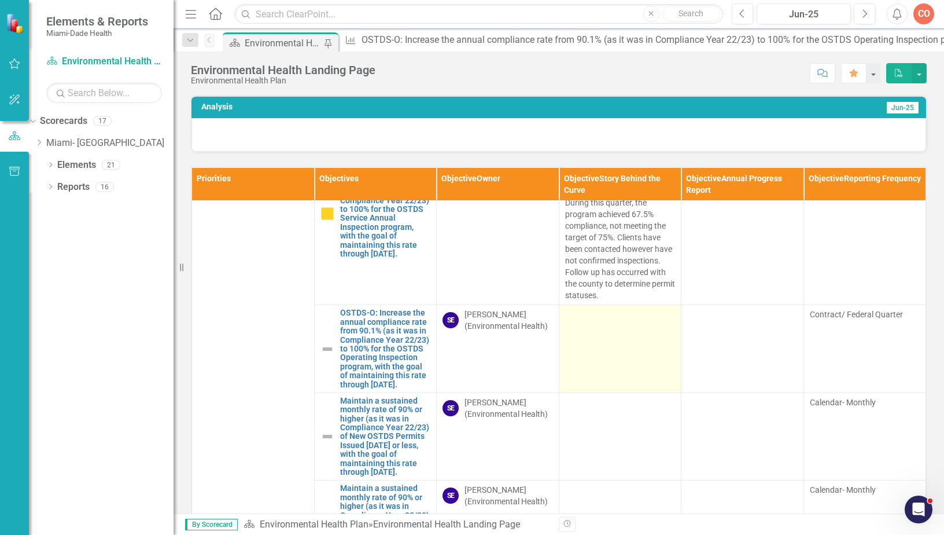
click at [596, 333] on td at bounding box center [620, 349] width 123 height 88
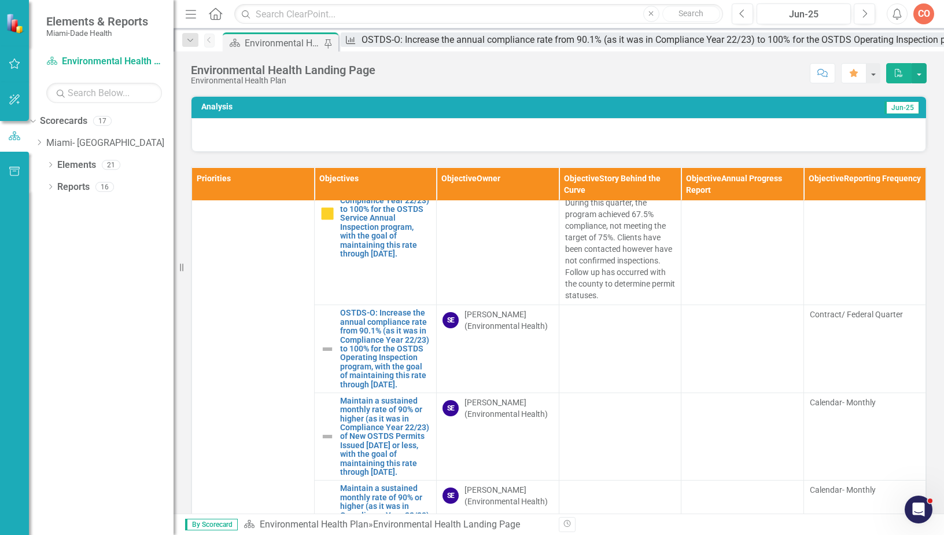
click at [396, 41] on div "OSTDS-O: Increase the annual compliance rate from 90.1% (as it was in Complianc…" at bounding box center [780, 39] width 837 height 14
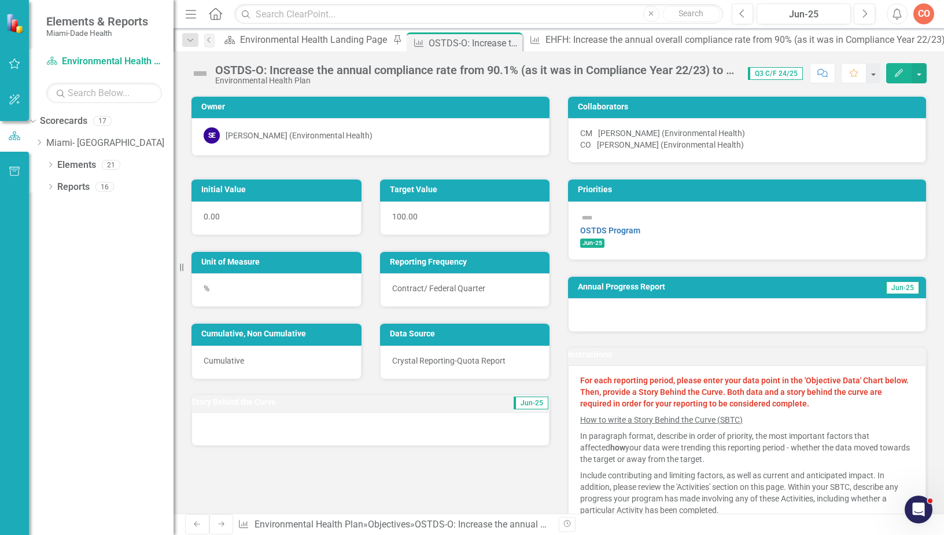
drag, startPoint x: 900, startPoint y: 71, endPoint x: 877, endPoint y: 86, distance: 27.1
click at [900, 71] on icon "button" at bounding box center [899, 73] width 8 height 8
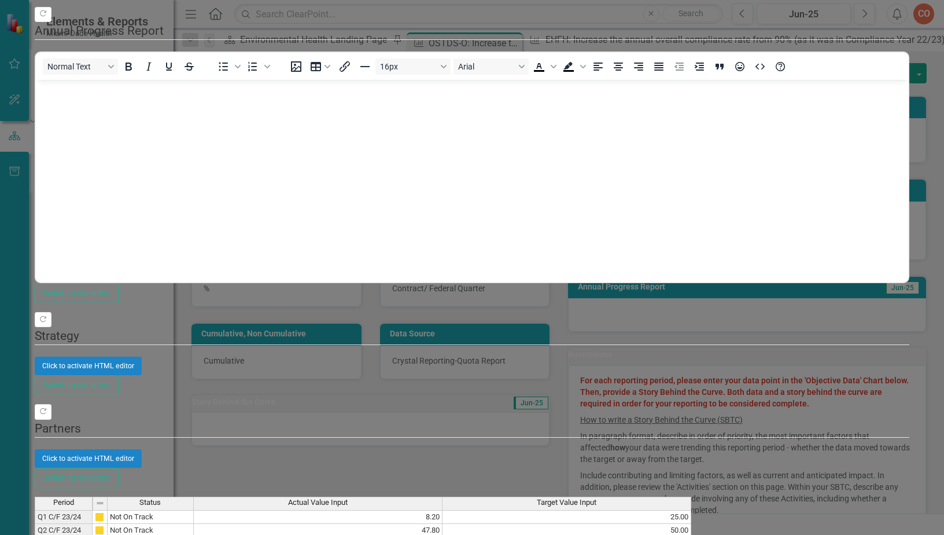
type textarea "76.6"
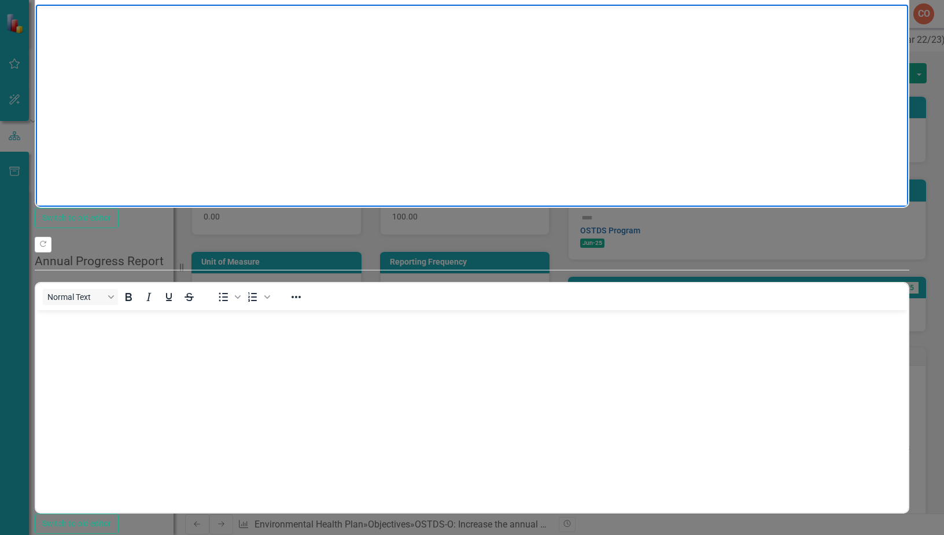
click at [364, 37] on body "Rich Text Area. Press ALT-0 for help." at bounding box center [471, 92] width 873 height 174
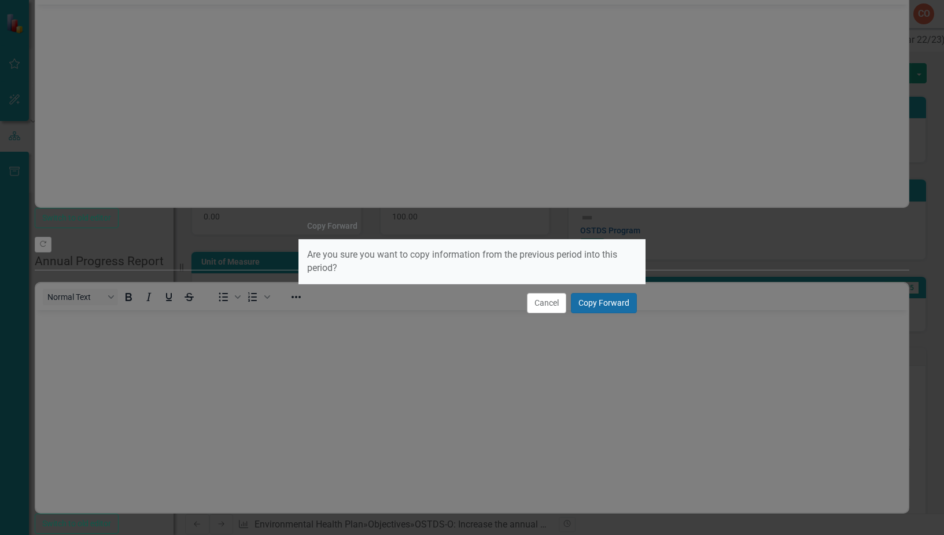
click at [593, 302] on button "Copy Forward" at bounding box center [604, 303] width 66 height 20
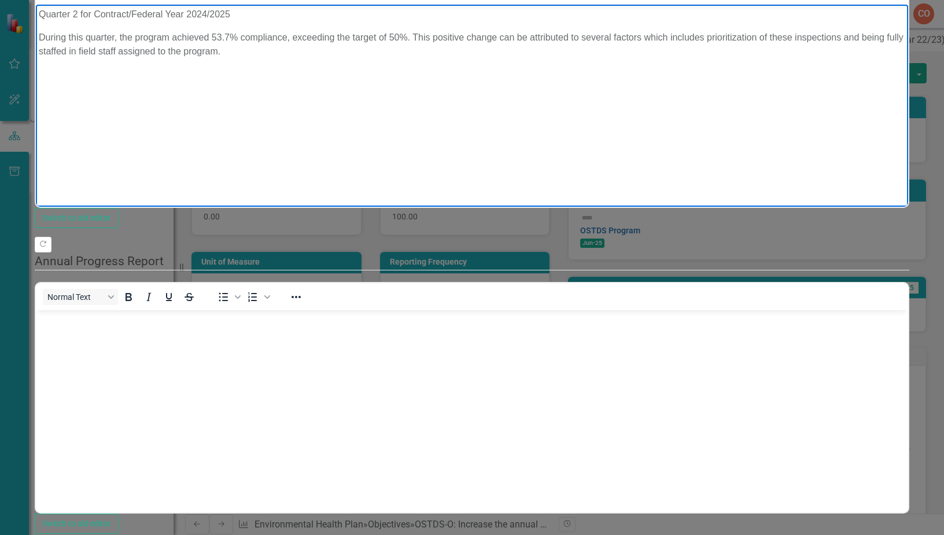
click at [78, 14] on p "Quarter 2 for Contract/Federal Year 2024/2025" at bounding box center [471, 15] width 867 height 14
click at [296, 71] on body "Quarter 3 for Contract/Federal Year 2024/2025 During this quarter, the program …" at bounding box center [471, 92] width 873 height 174
drag, startPoint x: 226, startPoint y: 37, endPoint x: 206, endPoint y: 38, distance: 20.3
click at [206, 38] on p "During this quarter, the program achieved 53.7% compliance, exceeding the targe…" at bounding box center [471, 45] width 867 height 28
click at [211, 39] on p "During this quarter, the program achieved76.6% compliance, exceeding the target…" at bounding box center [471, 45] width 867 height 28
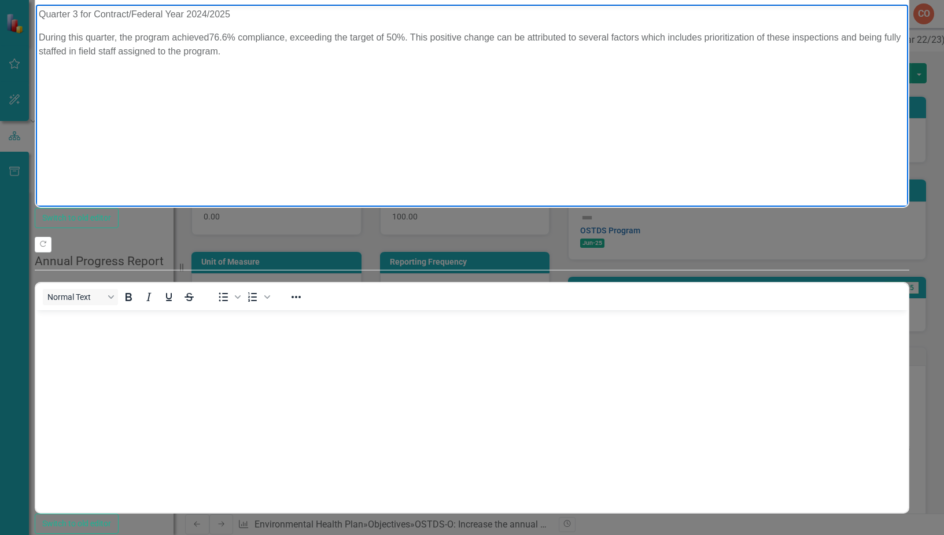
click at [209, 37] on p "During this quarter, the program achieved76.6% compliance, exceeding the target…" at bounding box center [471, 45] width 867 height 28
drag, startPoint x: 398, startPoint y: 35, endPoint x: 389, endPoint y: 36, distance: 9.3
click at [389, 36] on p "During this quarter, the program achieved 76.6% compliance, exceeding the targe…" at bounding box center [471, 45] width 867 height 28
click at [387, 67] on body "Quarter 3 for Contract/Federal Year 2024/2025 During this quarter, the program …" at bounding box center [471, 92] width 873 height 174
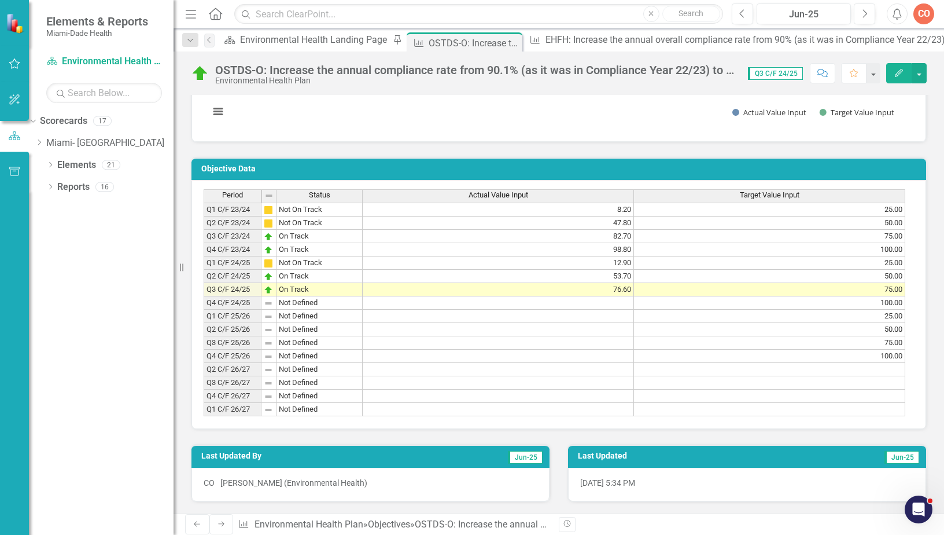
scroll to position [761, 0]
drag, startPoint x: 256, startPoint y: 38, endPoint x: 17, endPoint y: 34, distance: 238.4
click at [256, 38] on div "Environmental Health Landing Page" at bounding box center [315, 39] width 150 height 14
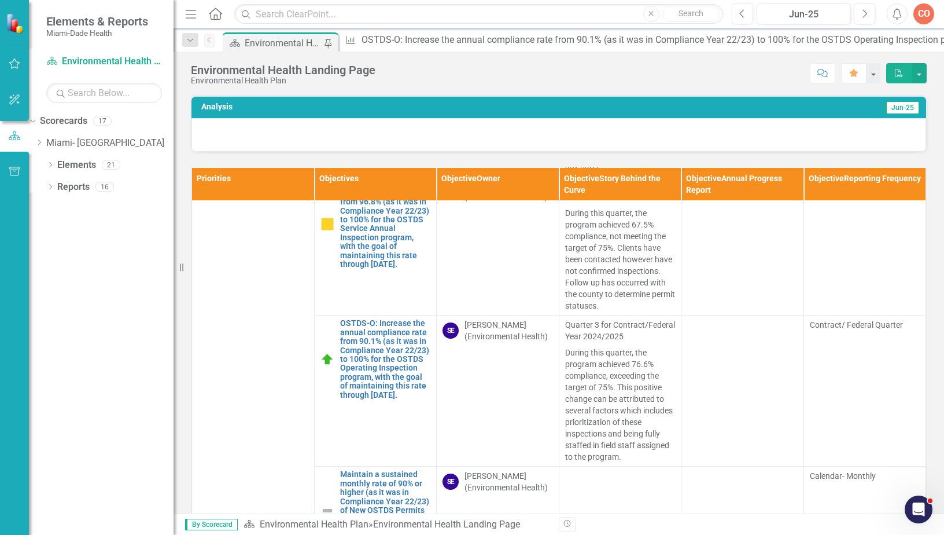
scroll to position [2008, 0]
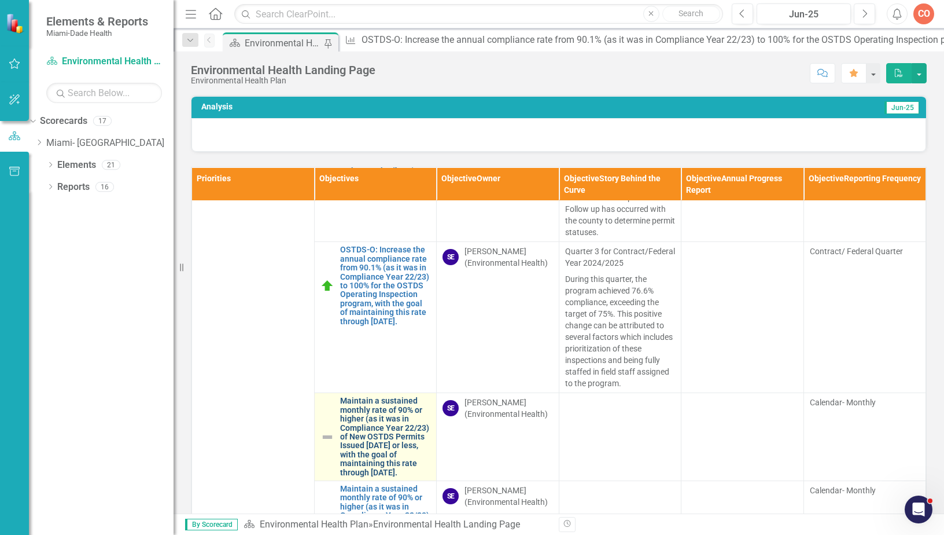
click at [389, 415] on link "Maintain a sustained monthly rate of 90% or higher (as it was in Compliance Yea…" at bounding box center [385, 436] width 91 height 80
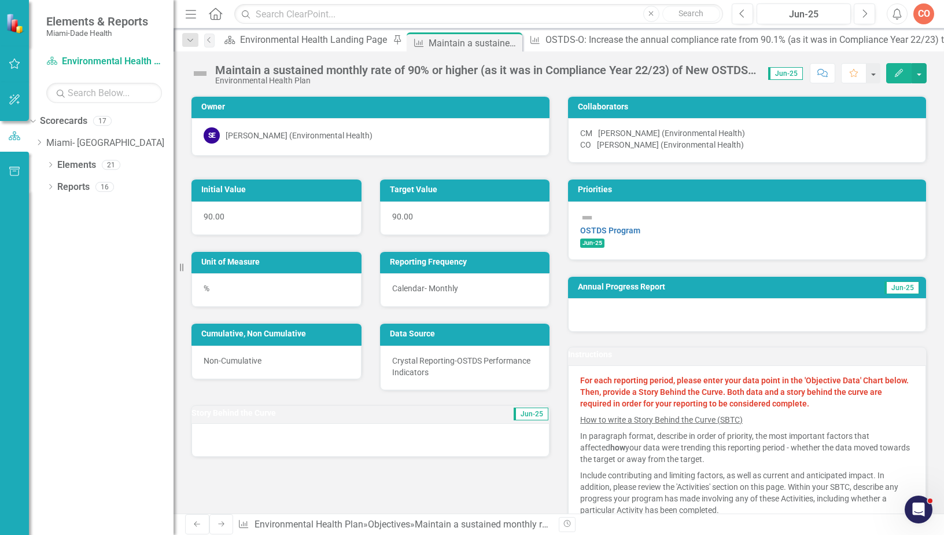
click at [900, 69] on icon "Edit" at bounding box center [899, 73] width 10 height 8
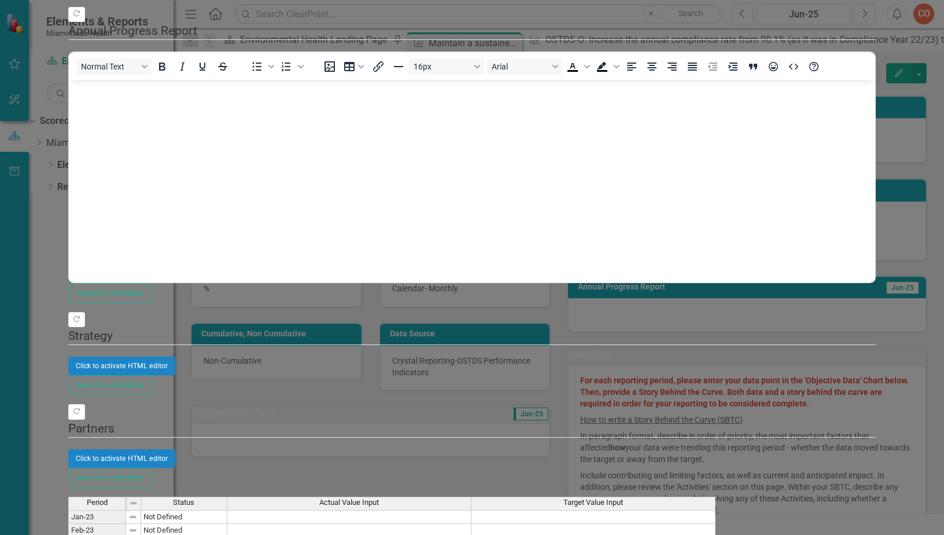
type textarea "100"
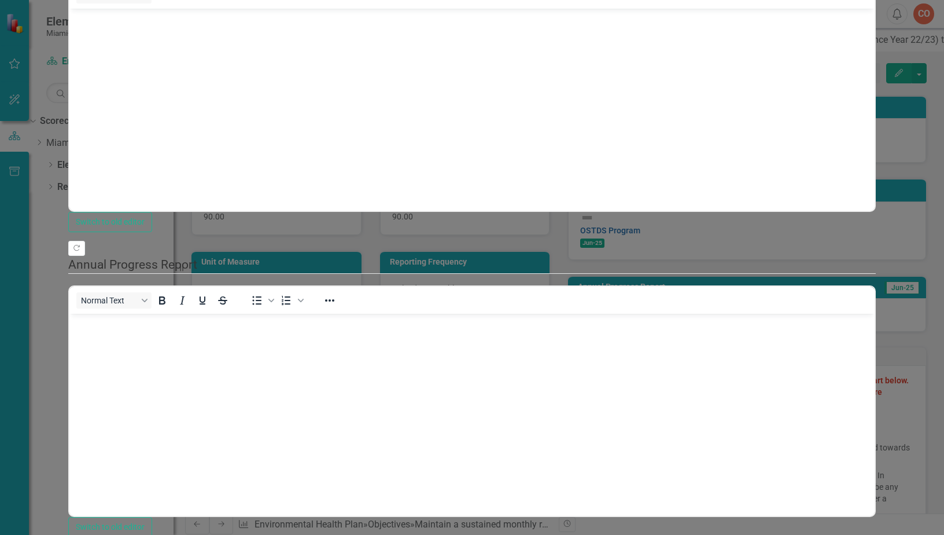
click at [245, 49] on body "Rich Text Area. Press ALT-0 for help." at bounding box center [472, 96] width 806 height 174
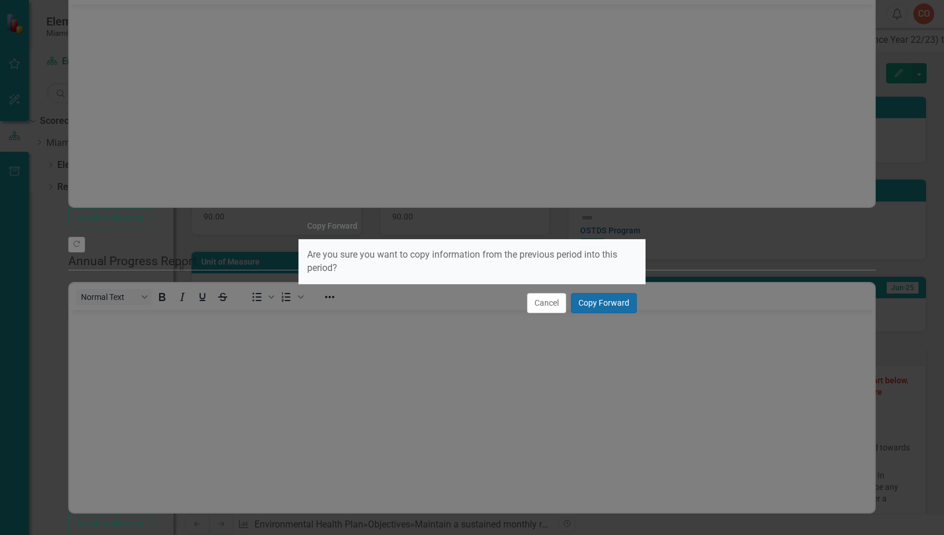
drag, startPoint x: 597, startPoint y: 306, endPoint x: 573, endPoint y: 306, distance: 23.1
click at [597, 306] on button "Copy Forward" at bounding box center [604, 303] width 66 height 20
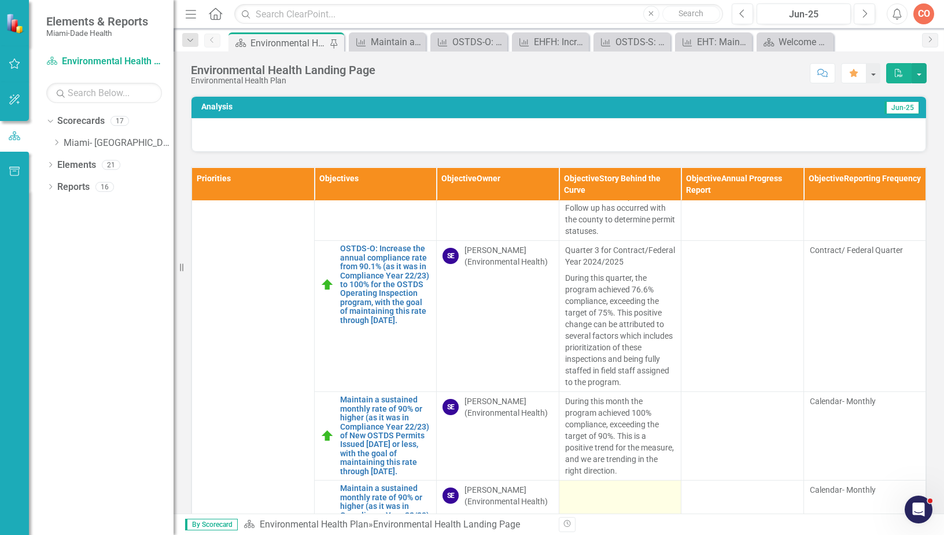
click at [588, 488] on div at bounding box center [620, 491] width 111 height 14
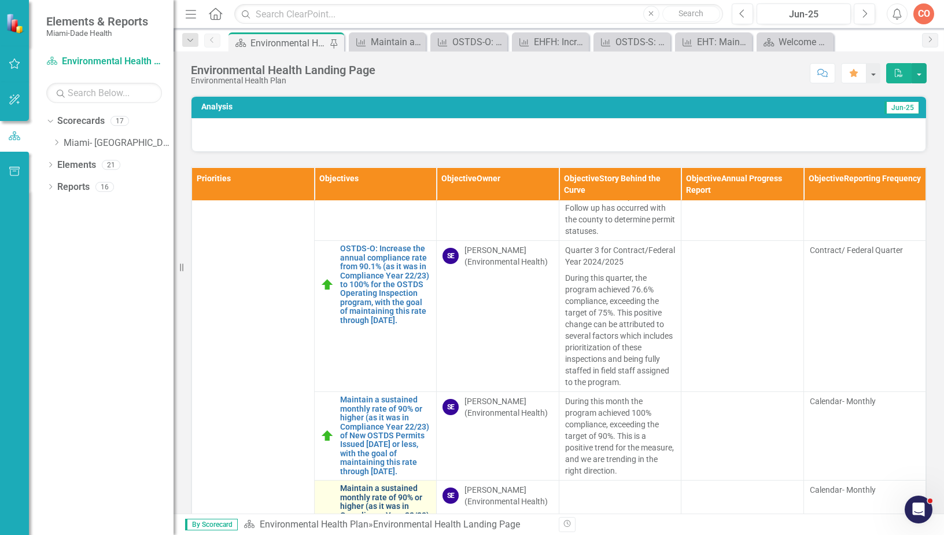
click at [390, 491] on link "Maintain a sustained monthly rate of 90% or higher (as it was in Compliance Yea…" at bounding box center [385, 524] width 91 height 80
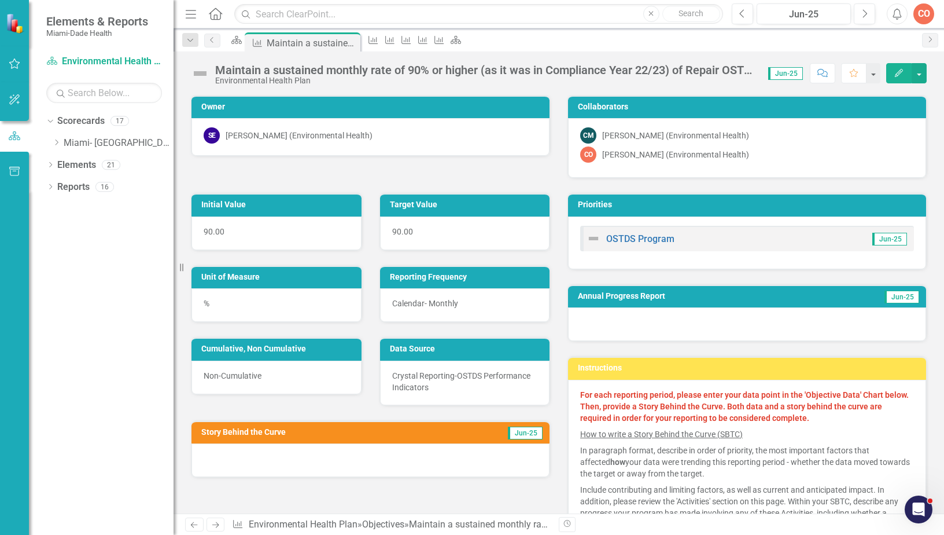
click at [896, 72] on icon "Edit" at bounding box center [899, 73] width 10 height 8
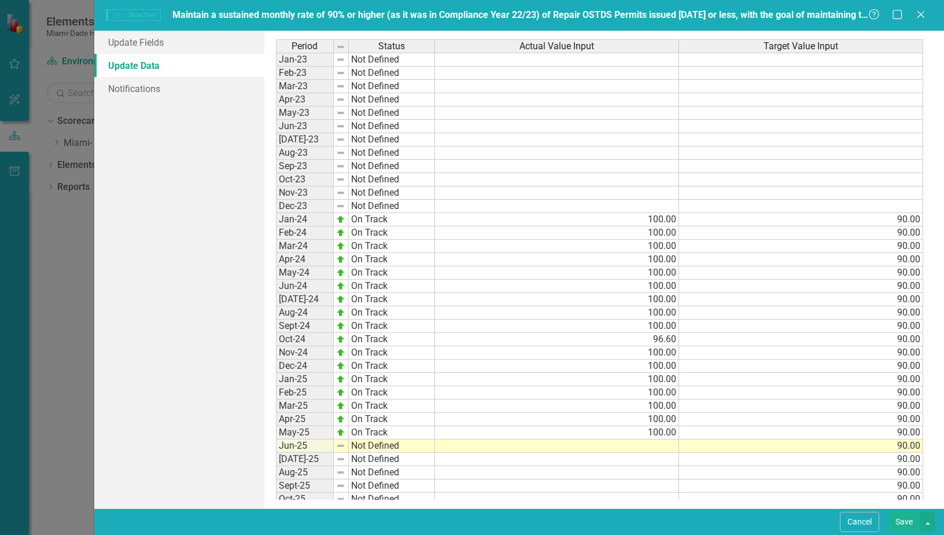
click at [668, 447] on td at bounding box center [557, 445] width 244 height 13
type textarea "96.7"
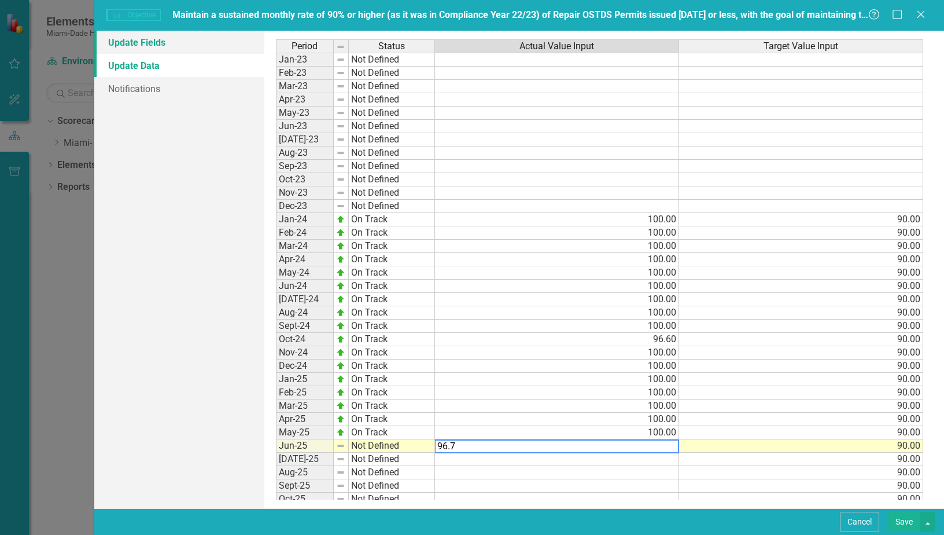
drag, startPoint x: 182, startPoint y: 42, endPoint x: 197, endPoint y: 45, distance: 15.8
click at [182, 42] on link "Update Fields" at bounding box center [179, 42] width 170 height 23
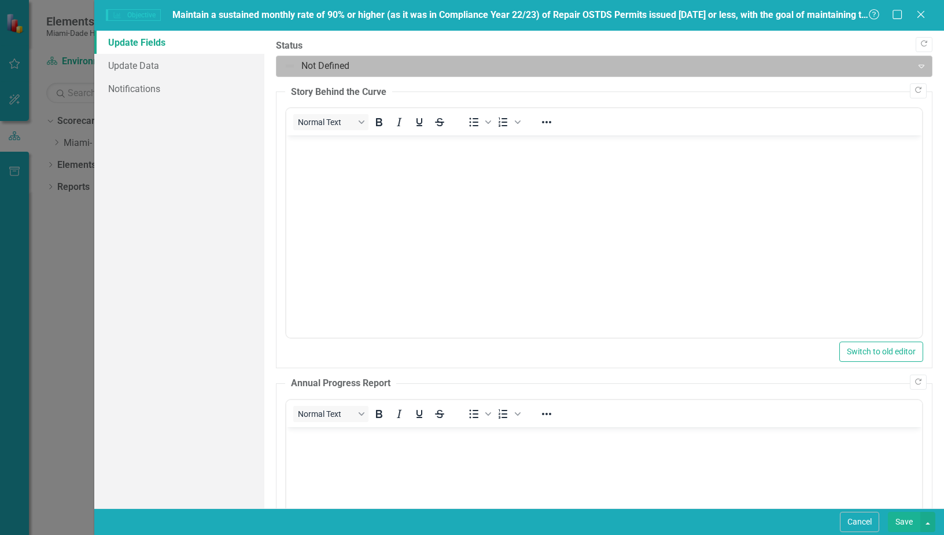
click at [627, 69] on div at bounding box center [594, 66] width 621 height 16
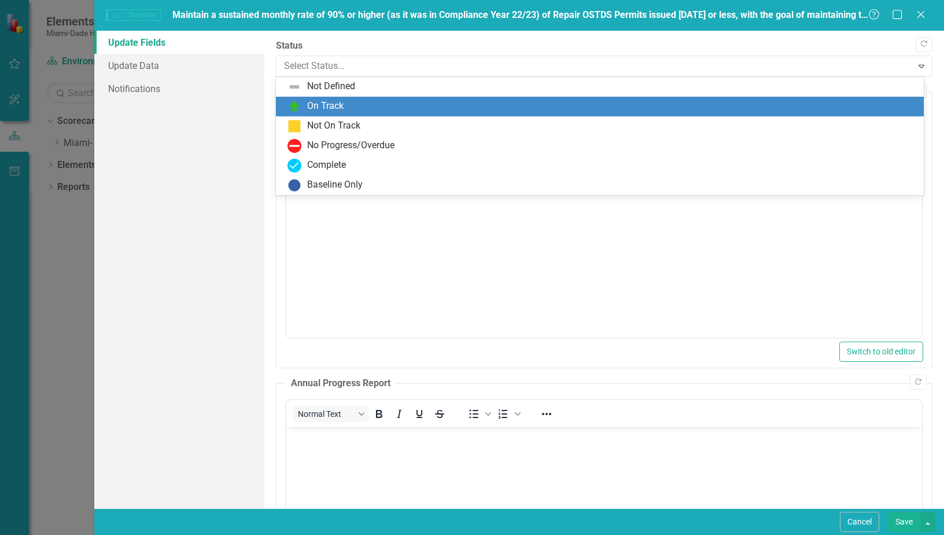
drag, startPoint x: 609, startPoint y: 102, endPoint x: 220, endPoint y: 30, distance: 395.5
click at [609, 102] on div "On Track" at bounding box center [603, 107] width 630 height 14
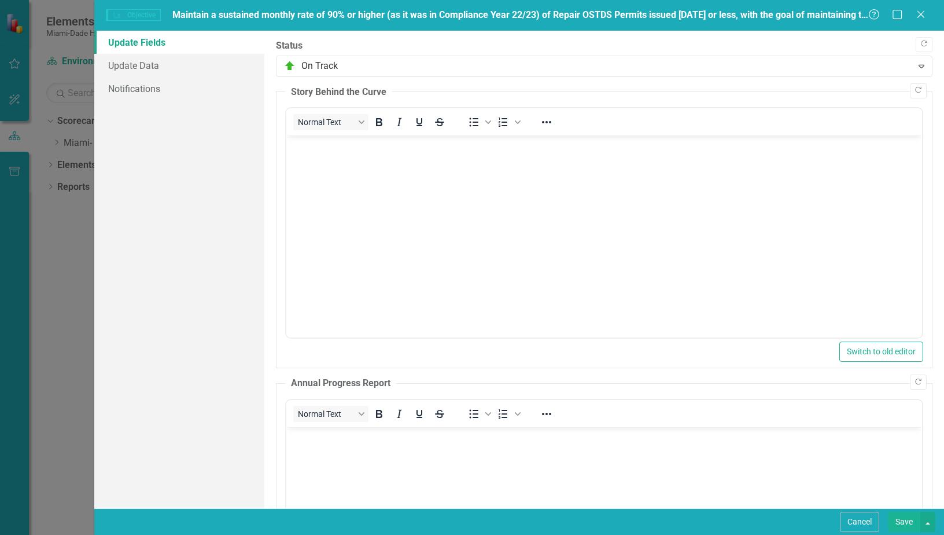
click at [490, 178] on body "Rich Text Area. Press ALT-0 for help." at bounding box center [604, 222] width 636 height 174
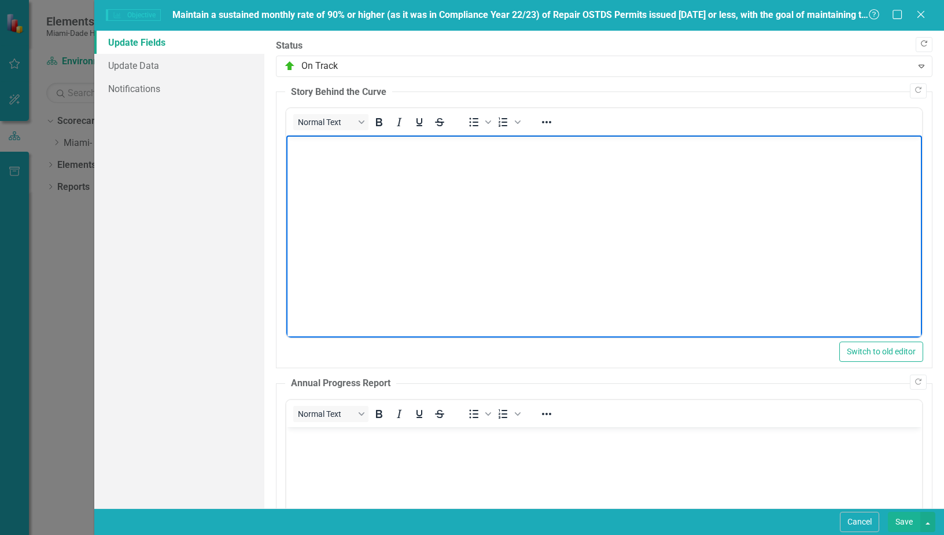
click at [920, 43] on icon "Copy Forward" at bounding box center [924, 44] width 9 height 7
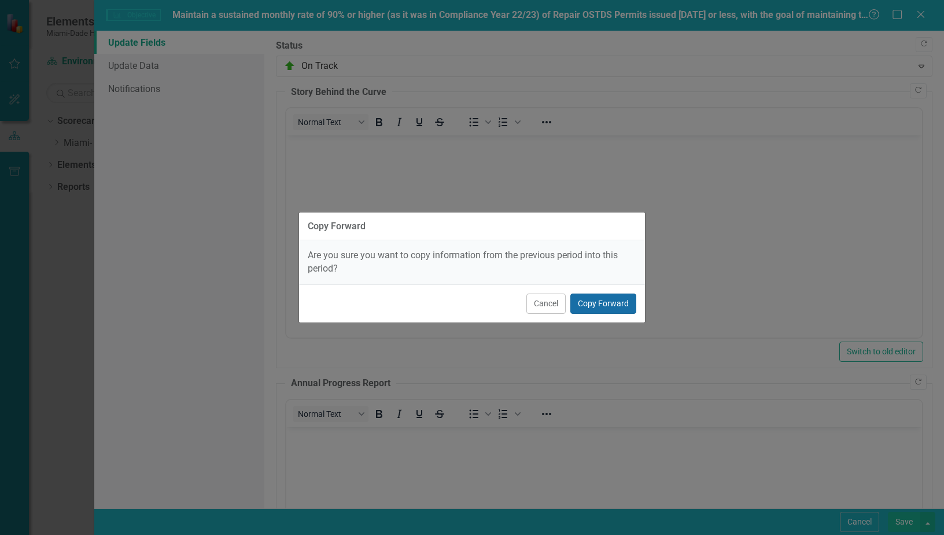
click at [621, 305] on button "Copy Forward" at bounding box center [604, 303] width 66 height 20
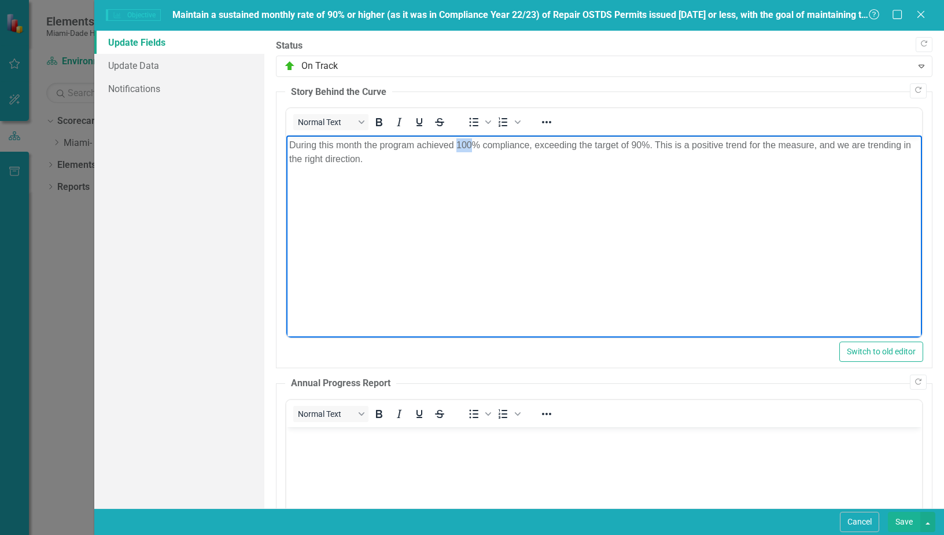
drag, startPoint x: 470, startPoint y: 140, endPoint x: 458, endPoint y: 146, distance: 14.0
click at [458, 146] on p "During this month the program achieved 100% compliance, exceeding the target of…" at bounding box center [604, 152] width 630 height 28
click at [909, 525] on button "Save" at bounding box center [904, 522] width 32 height 20
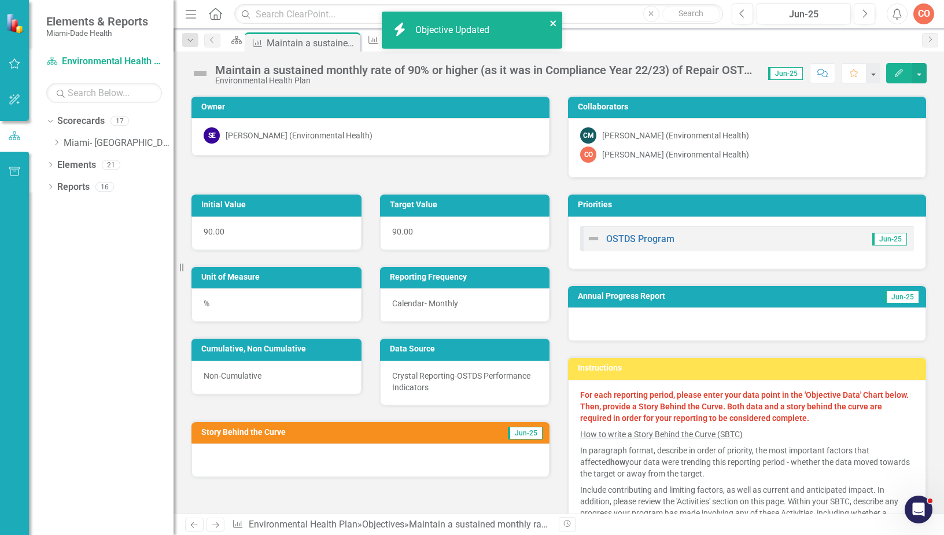
click at [557, 23] on icon "close" at bounding box center [554, 23] width 8 height 9
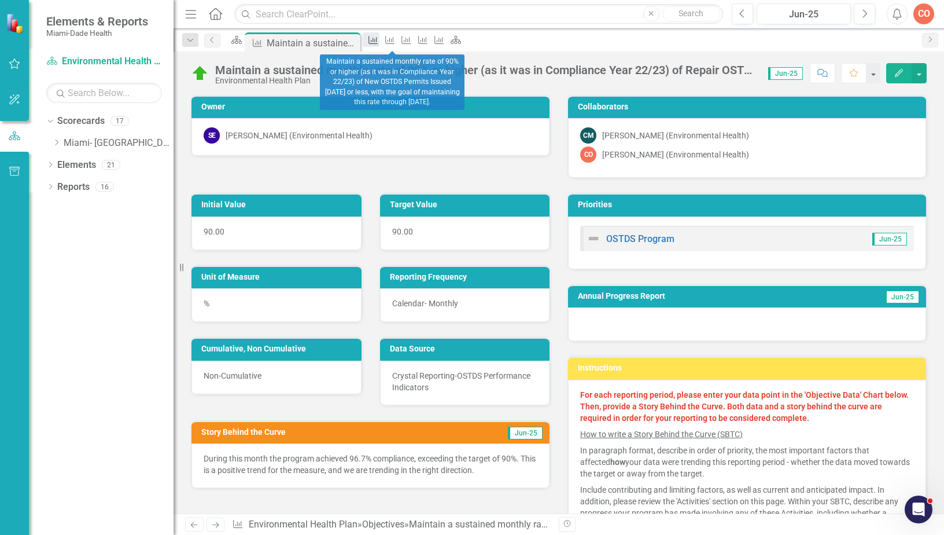
click at [378, 42] on icon at bounding box center [373, 40] width 9 height 8
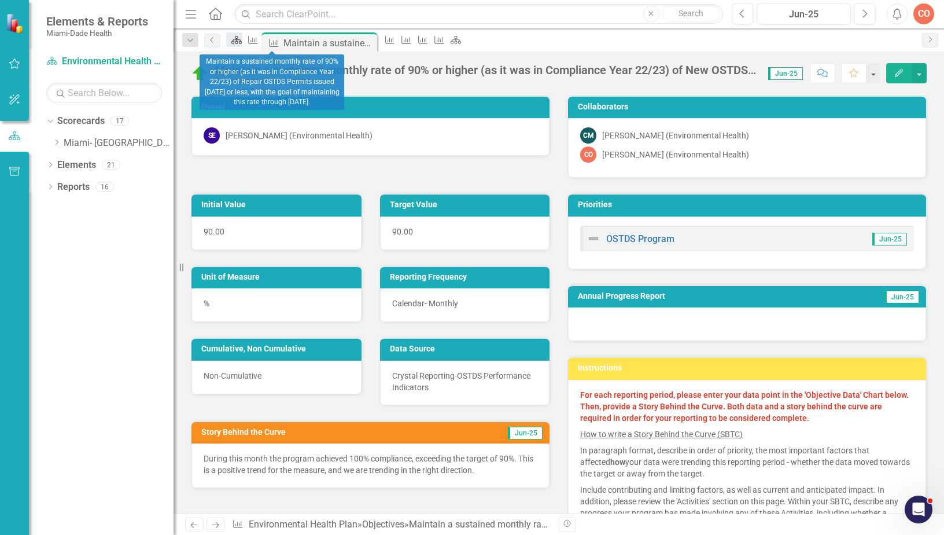
click at [240, 42] on icon at bounding box center [236, 40] width 10 height 8
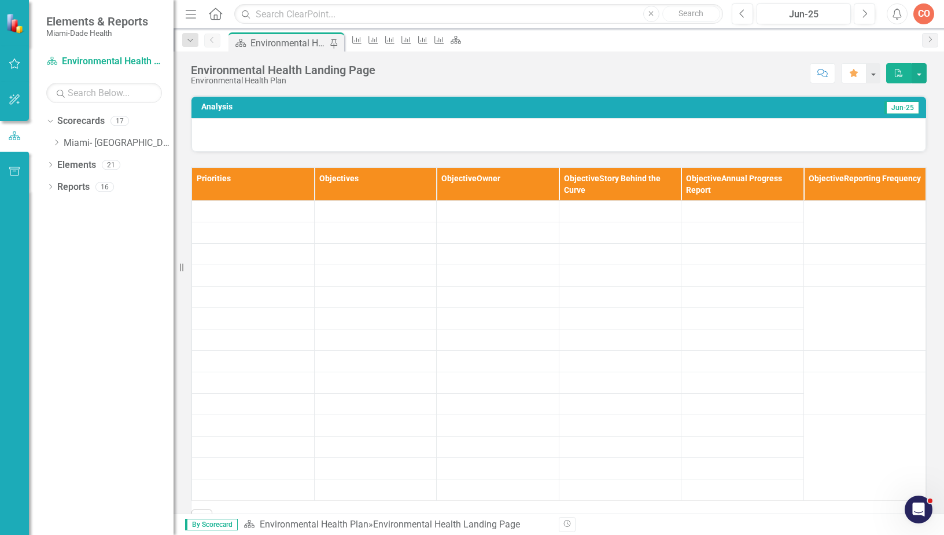
scroll to position [116, 0]
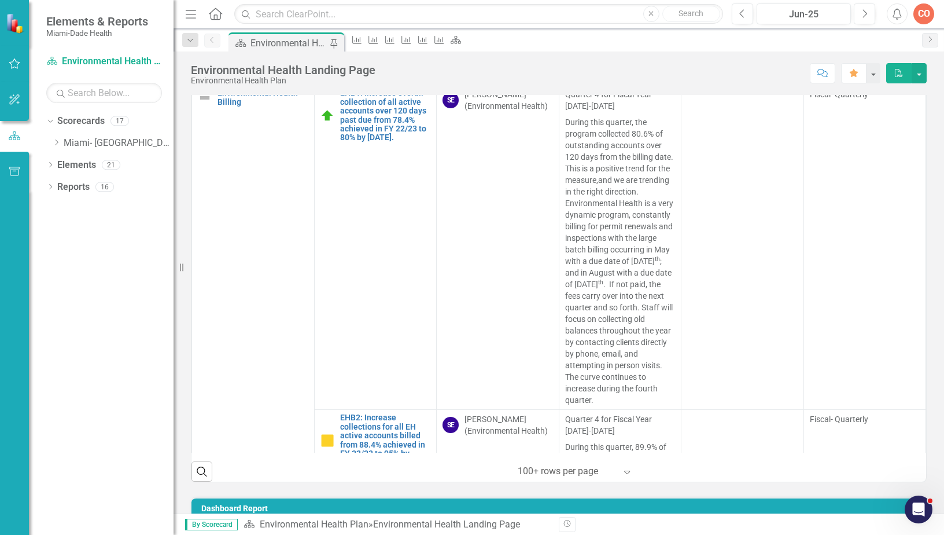
click at [621, 401] on p "During this quarter, the program collected 80.6% of outstanding accounts over 1…" at bounding box center [620, 260] width 111 height 292
click at [617, 468] on div "100+ rows per page" at bounding box center [567, 471] width 110 height 20
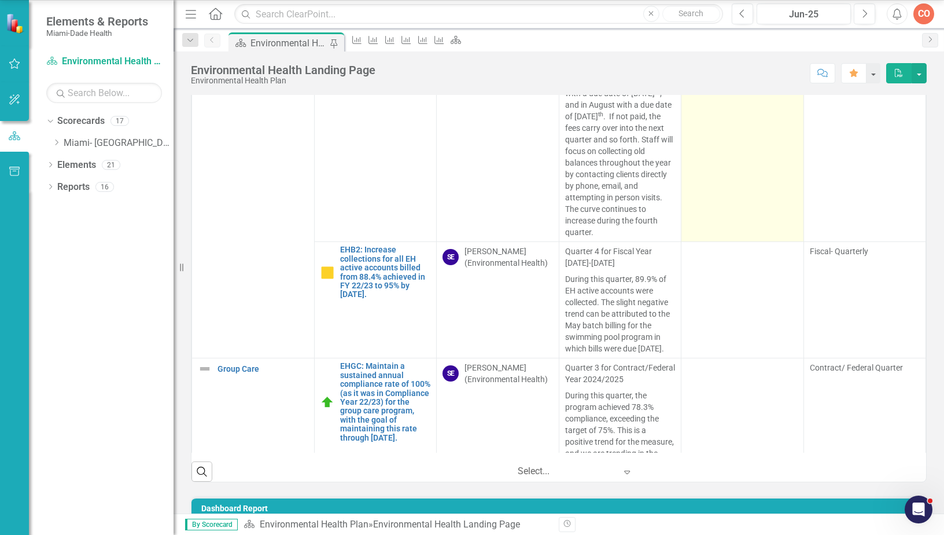
scroll to position [174, 0]
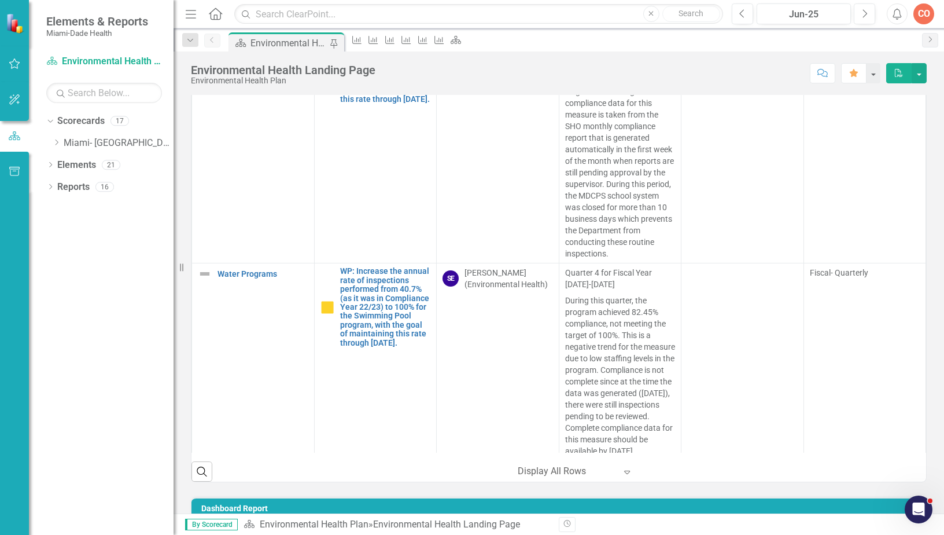
scroll to position [1157, 0]
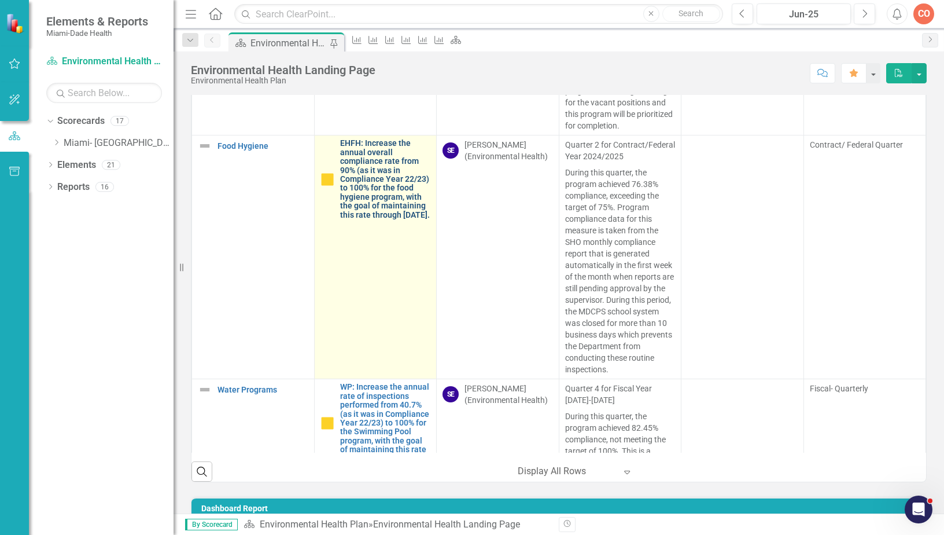
click at [383, 219] on link "EHFH: Increase the annual overall compliance rate from 90% (as it was in Compli…" at bounding box center [385, 179] width 91 height 80
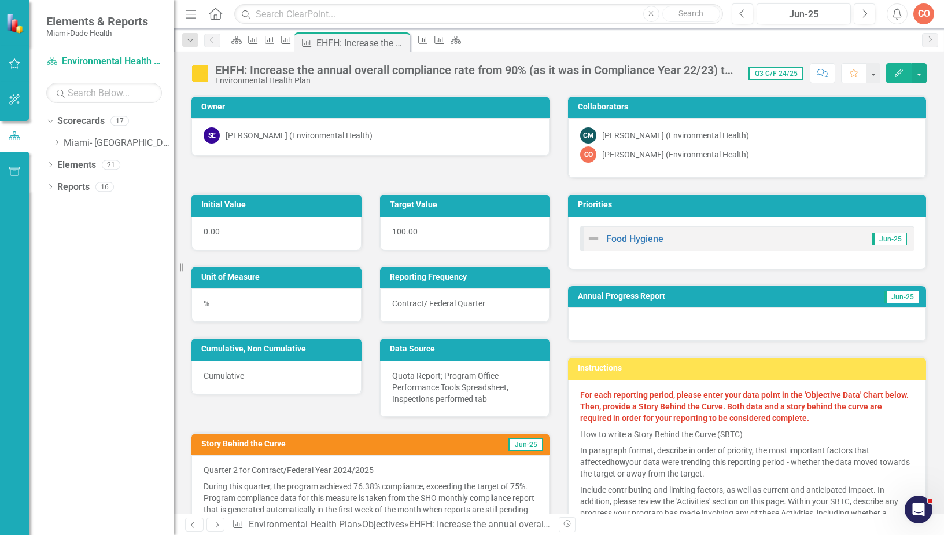
click at [898, 75] on icon "button" at bounding box center [899, 73] width 8 height 8
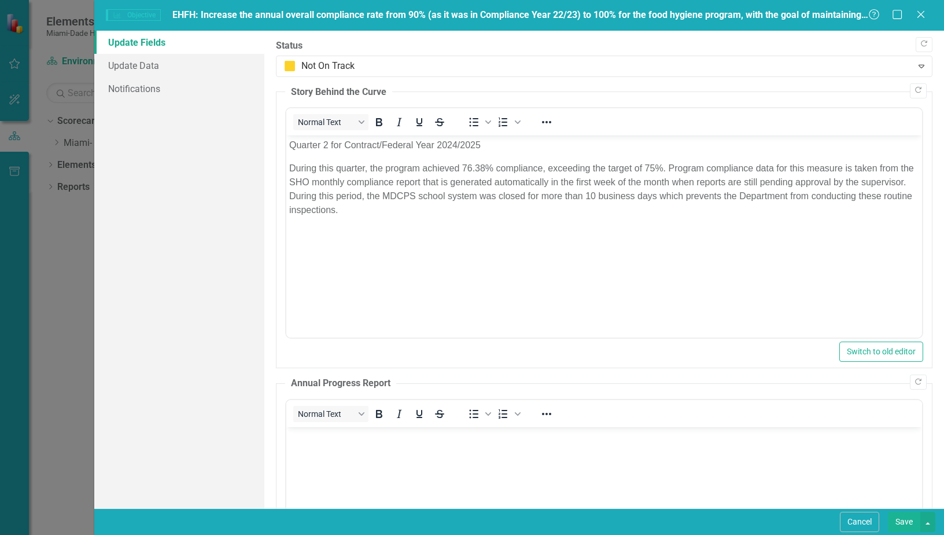
click at [328, 142] on p "Quarter 2 for Contract/Federal Year 2024/2025" at bounding box center [604, 145] width 630 height 14
click at [910, 517] on button "Save" at bounding box center [904, 522] width 32 height 20
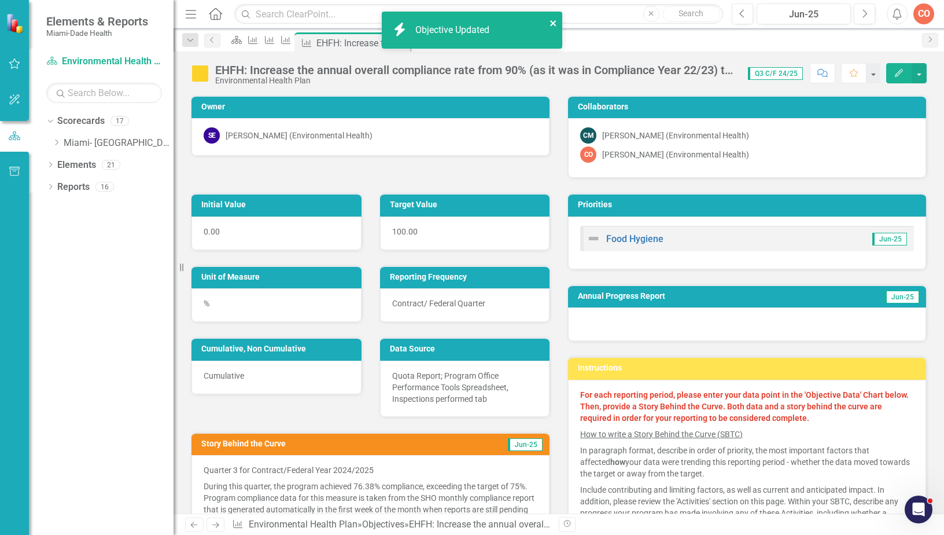
click at [555, 20] on icon "close" at bounding box center [554, 23] width 8 height 9
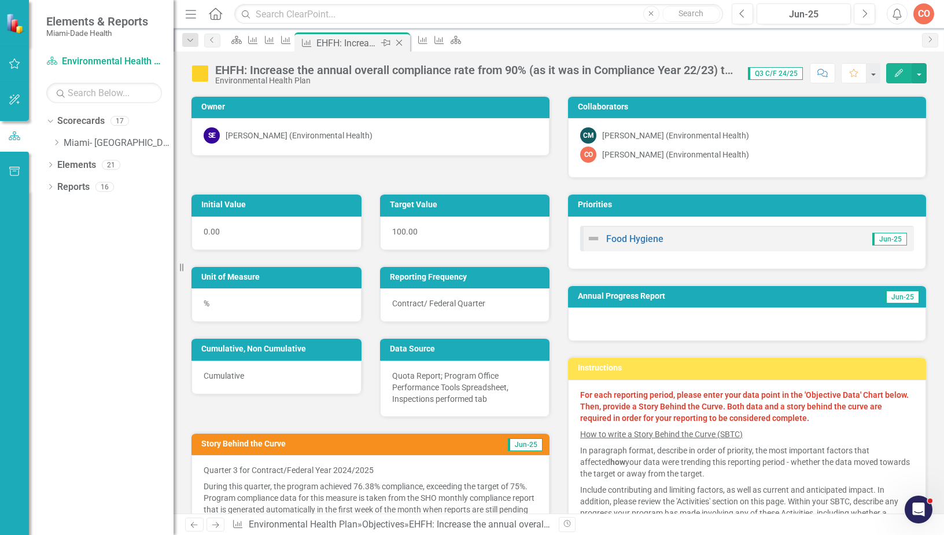
click at [405, 44] on icon "Close" at bounding box center [399, 42] width 12 height 9
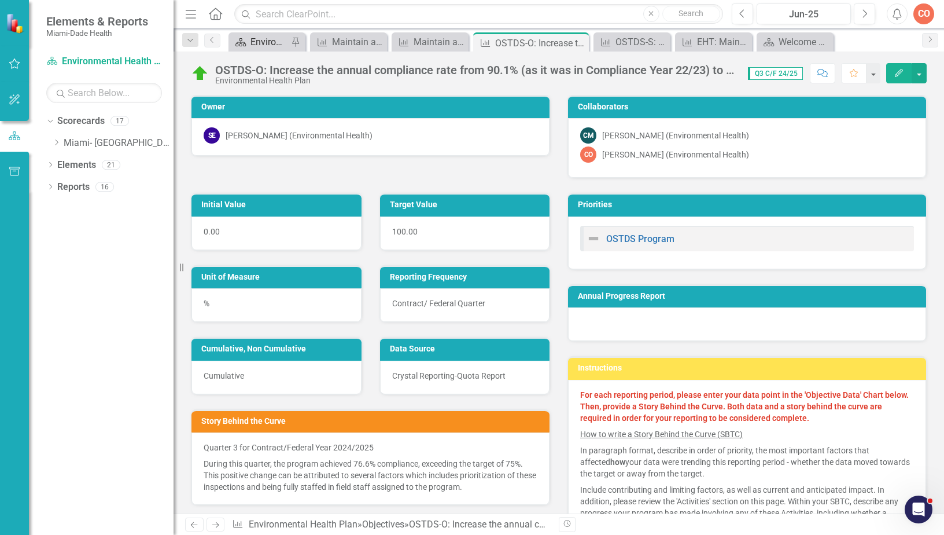
click at [268, 40] on div "Environmental Health Landing Page" at bounding box center [270, 42] width 38 height 14
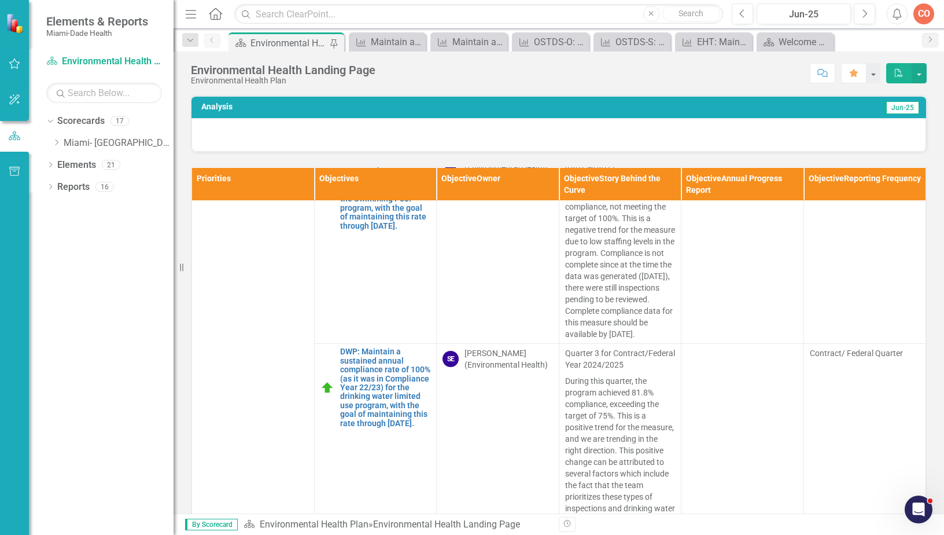
scroll to position [1488, 0]
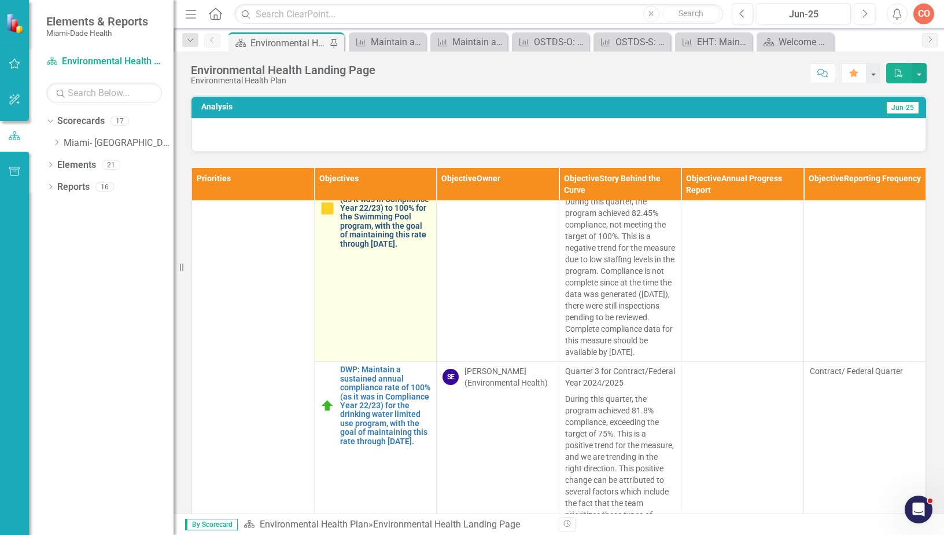
click at [388, 218] on link "WP: Increase the annual rate of inspections performed from 40.7% (as it was in …" at bounding box center [385, 208] width 91 height 80
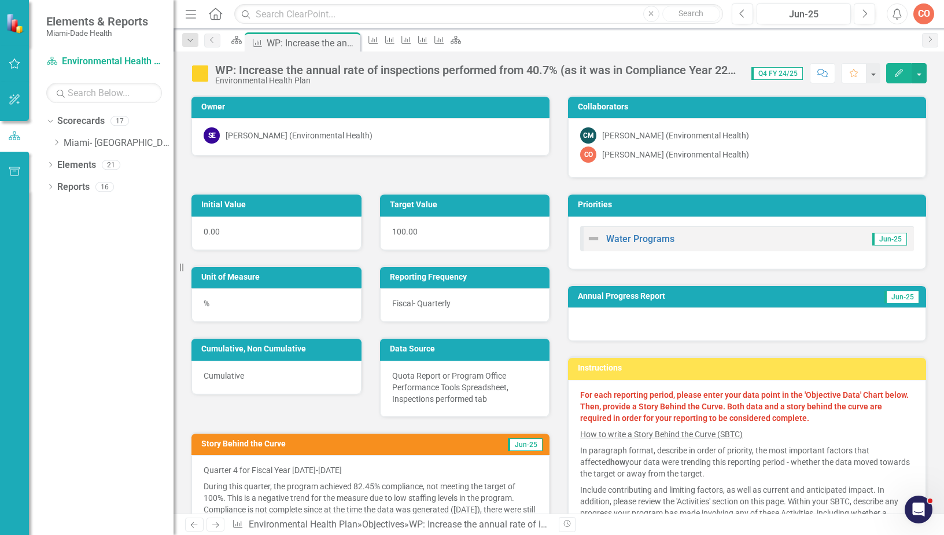
click at [895, 68] on button "Edit" at bounding box center [898, 73] width 25 height 20
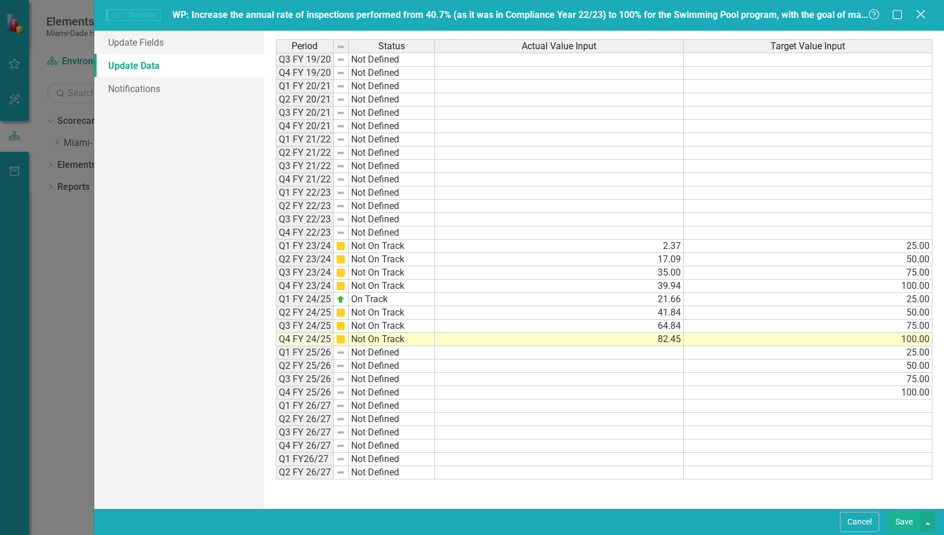
click at [926, 14] on icon "Close" at bounding box center [921, 14] width 14 height 11
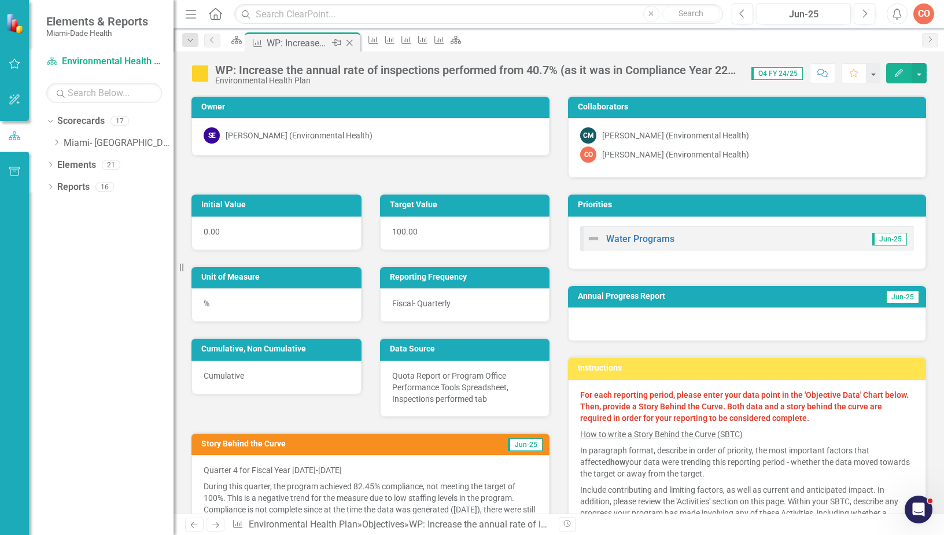
click at [360, 46] on div "Objective WP: Increase the annual rate of inspections performed from 40.7% (as …" at bounding box center [303, 41] width 116 height 19
click at [355, 41] on icon "Close" at bounding box center [350, 42] width 12 height 9
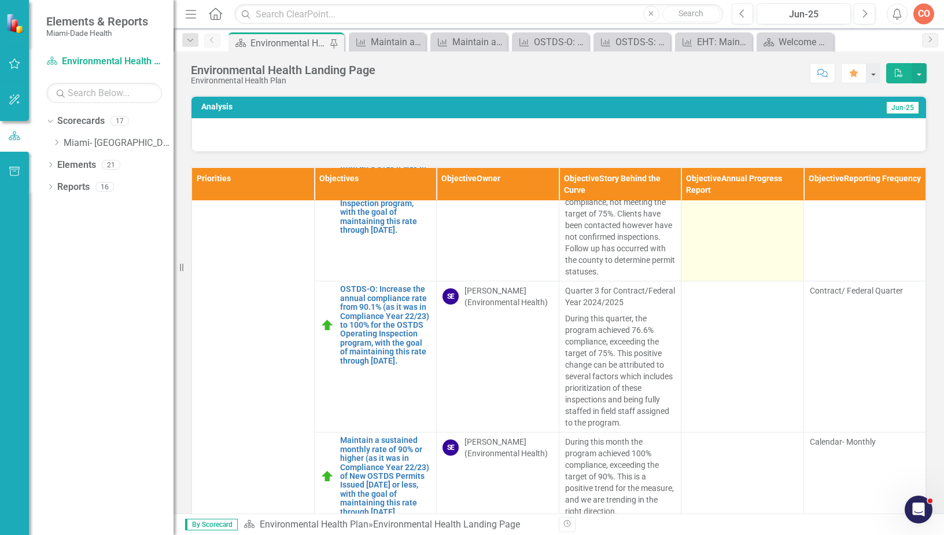
scroll to position [1910, 0]
